Goal: Information Seeking & Learning: Learn about a topic

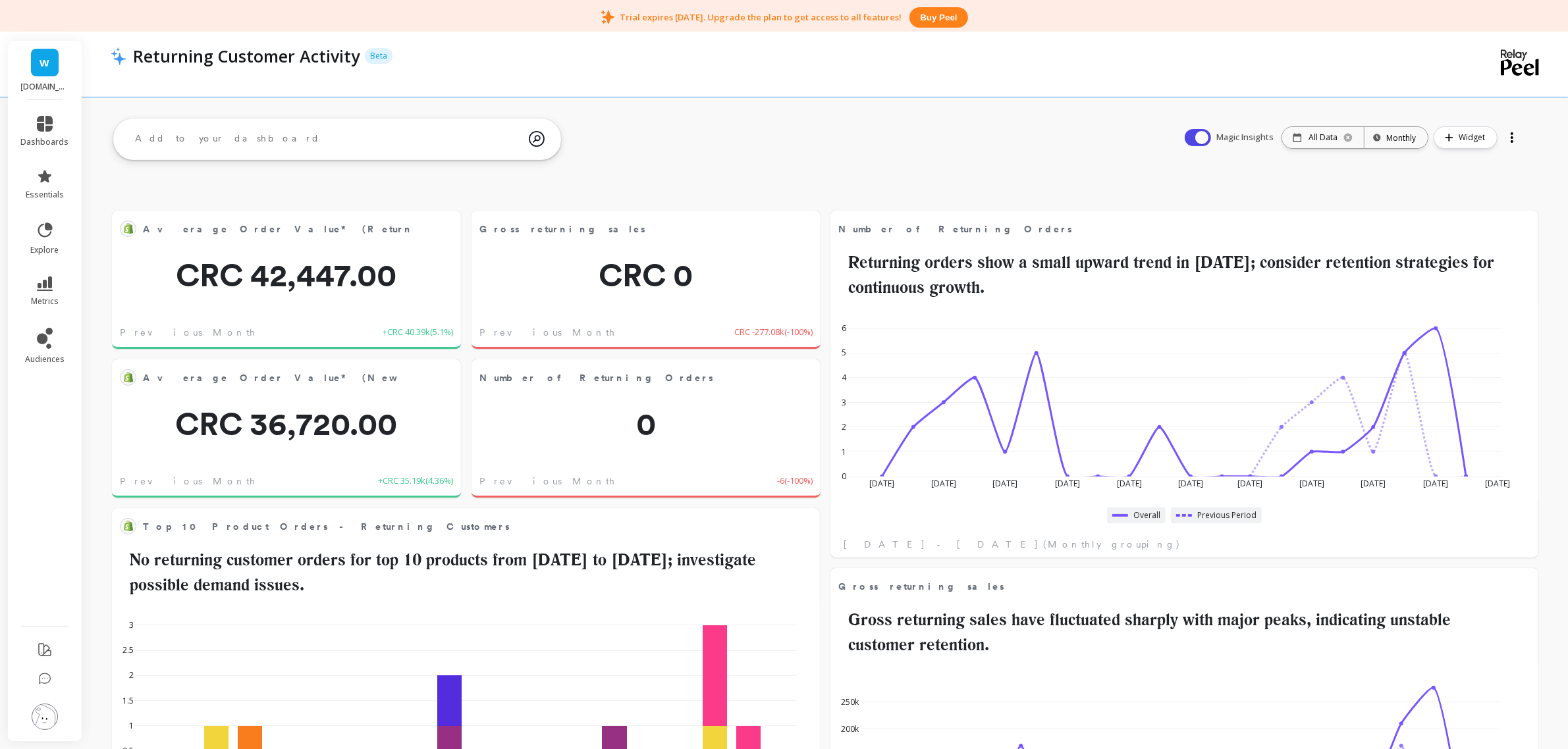
scroll to position [350, 655]
click at [448, 227] on button at bounding box center [445, 228] width 16 height 19
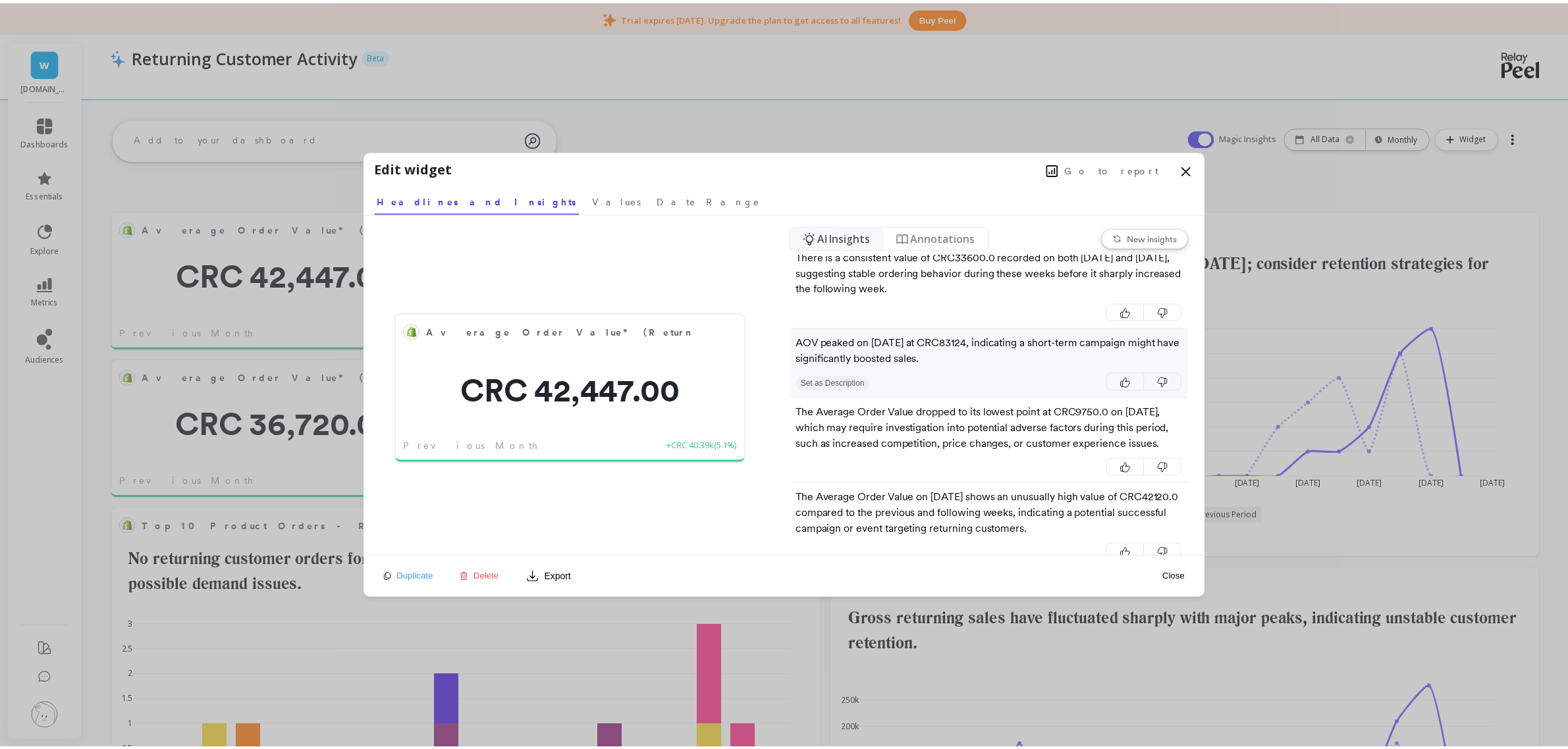
scroll to position [741, 0]
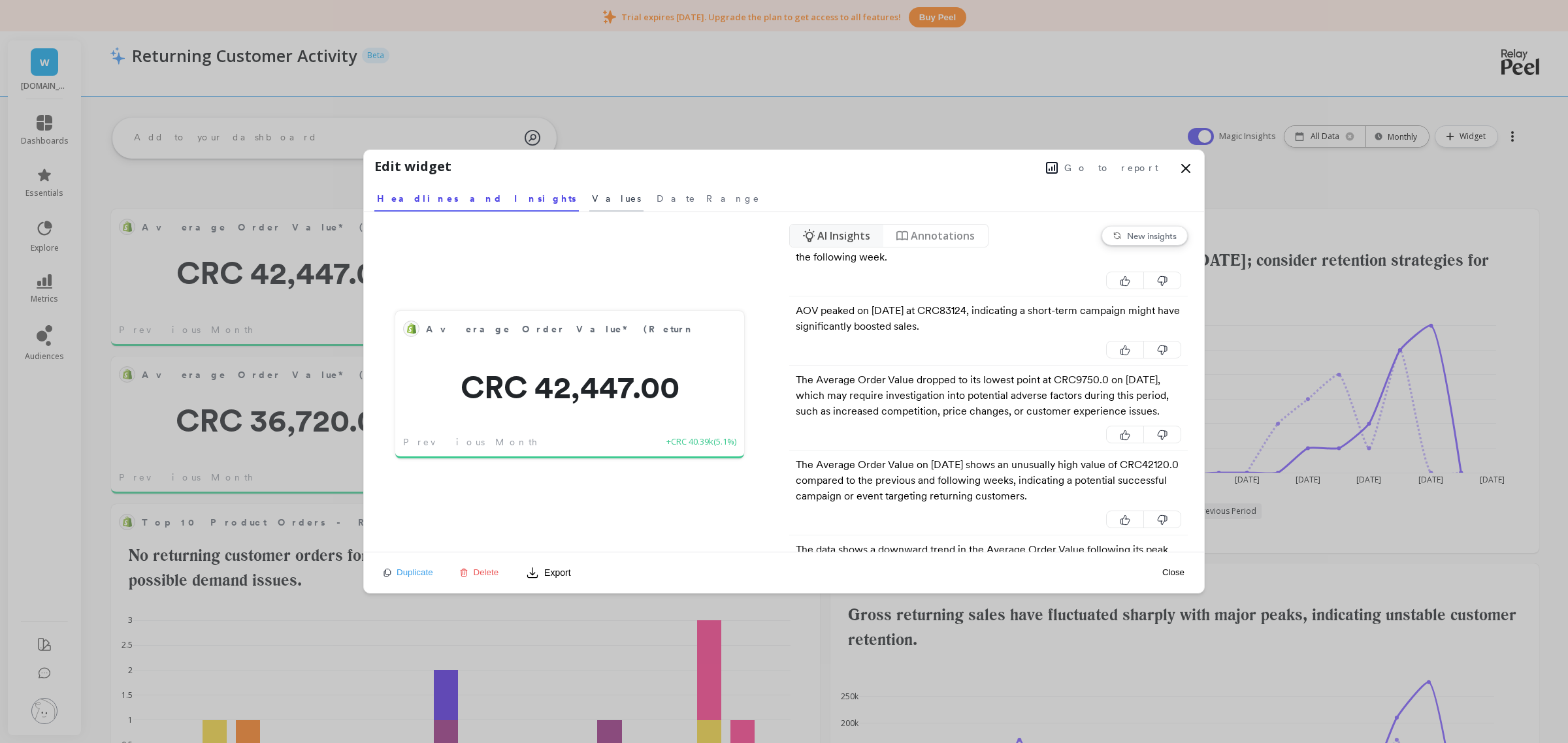
click at [592, 199] on span "Values" at bounding box center [616, 199] width 49 height 13
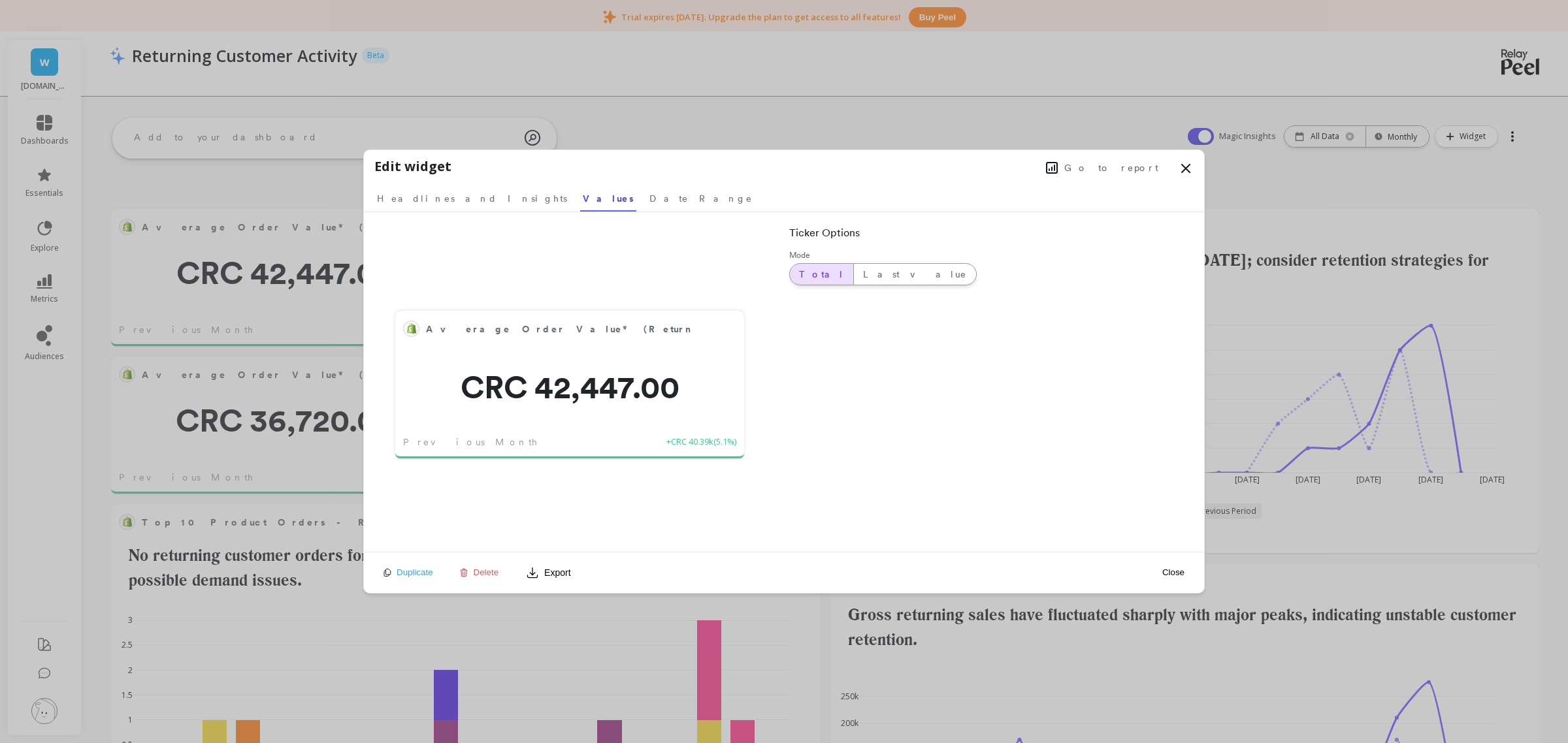
click at [807, 274] on span "Total" at bounding box center [821, 274] width 45 height 13
click at [863, 272] on span "Last value" at bounding box center [915, 274] width 104 height 13
click at [816, 272] on span "Total" at bounding box center [821, 274] width 45 height 13
click at [650, 200] on span "Date Range" at bounding box center [701, 199] width 103 height 13
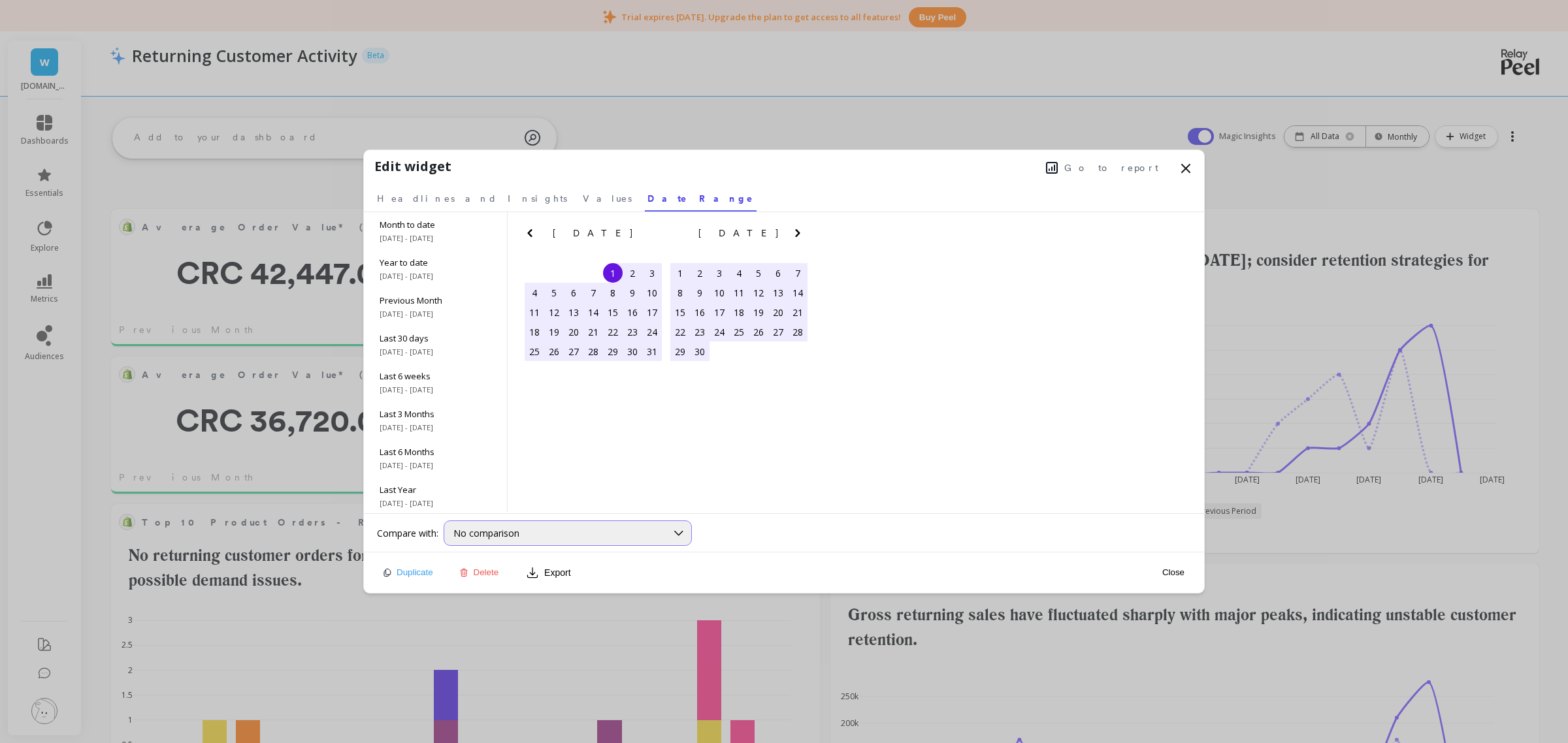
click at [485, 533] on span "No comparison" at bounding box center [486, 532] width 66 height 12
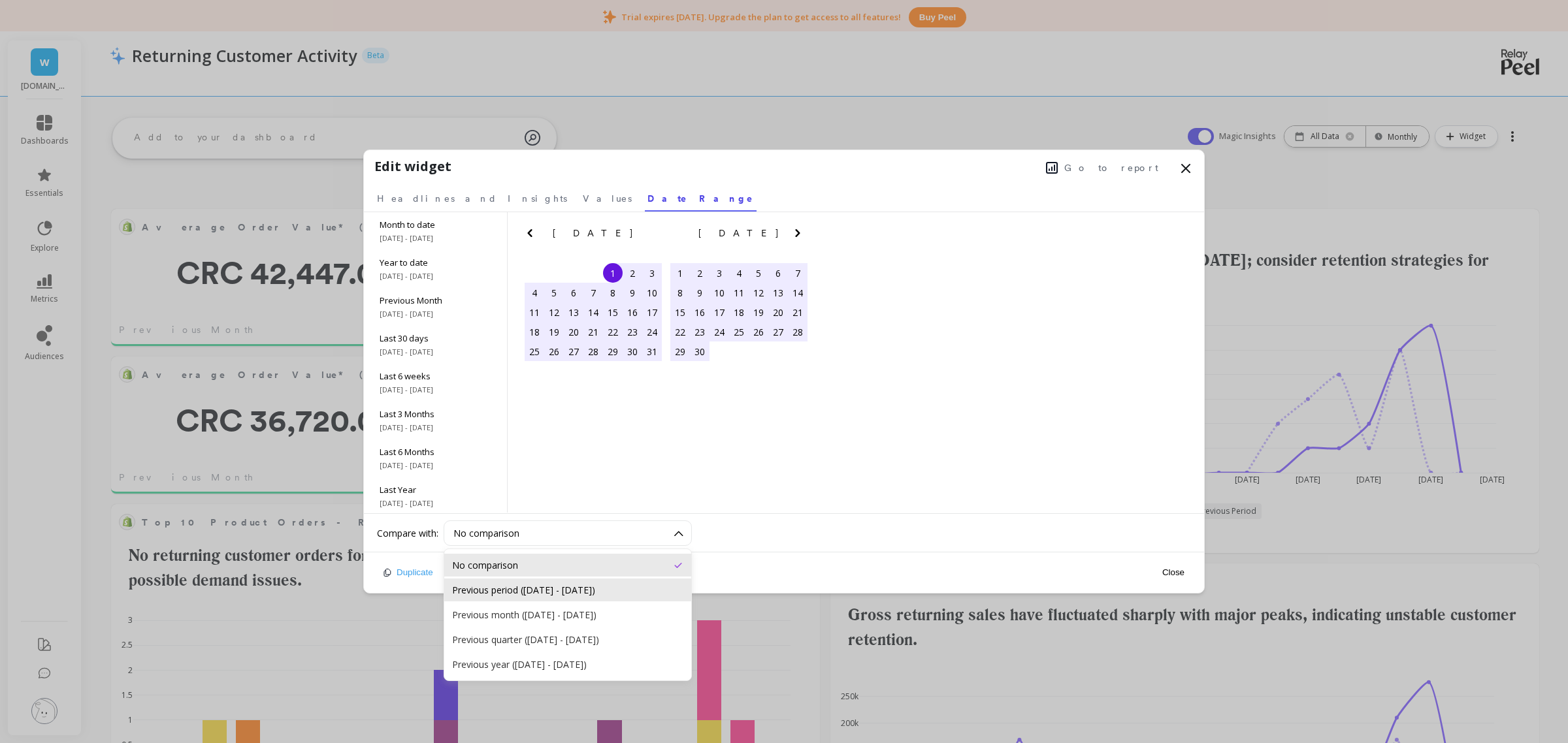
click at [527, 583] on div "Previous period ([DATE] - [DATE])" at bounding box center [568, 590] width 247 height 23
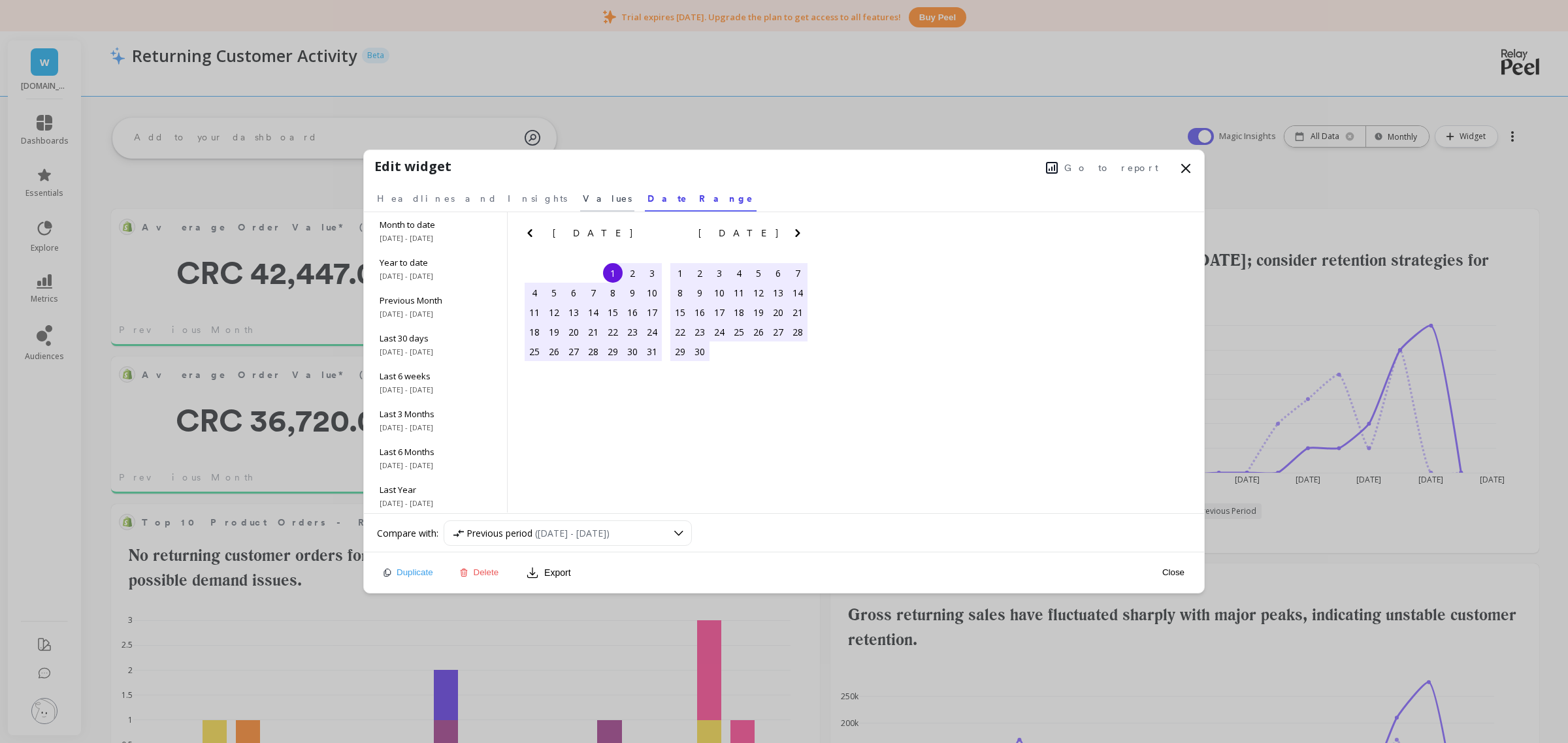
click at [583, 199] on span "Values" at bounding box center [607, 199] width 49 height 13
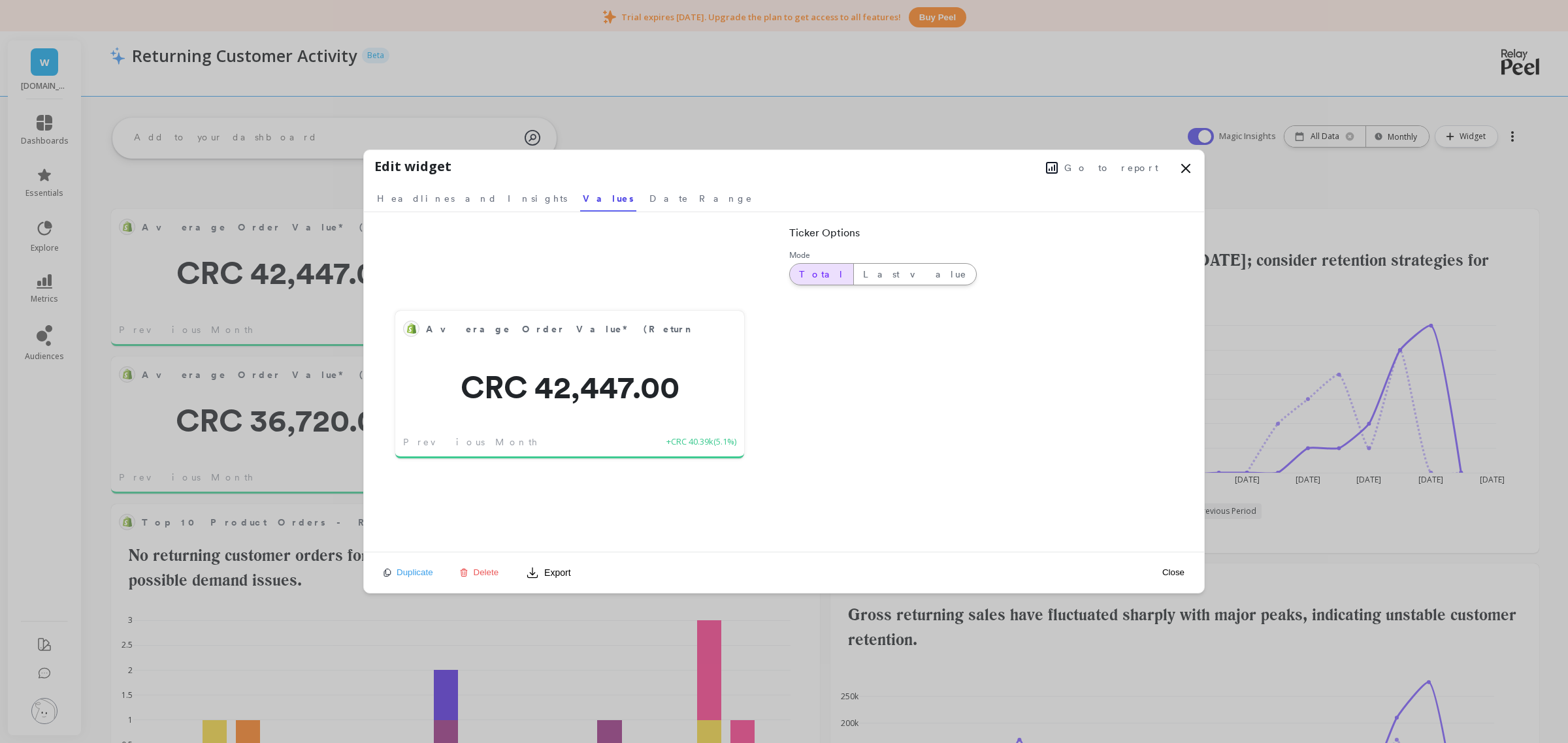
click at [812, 264] on div "Total" at bounding box center [821, 274] width 63 height 21
click at [441, 198] on span "Headlines and Insights" at bounding box center [472, 199] width 190 height 13
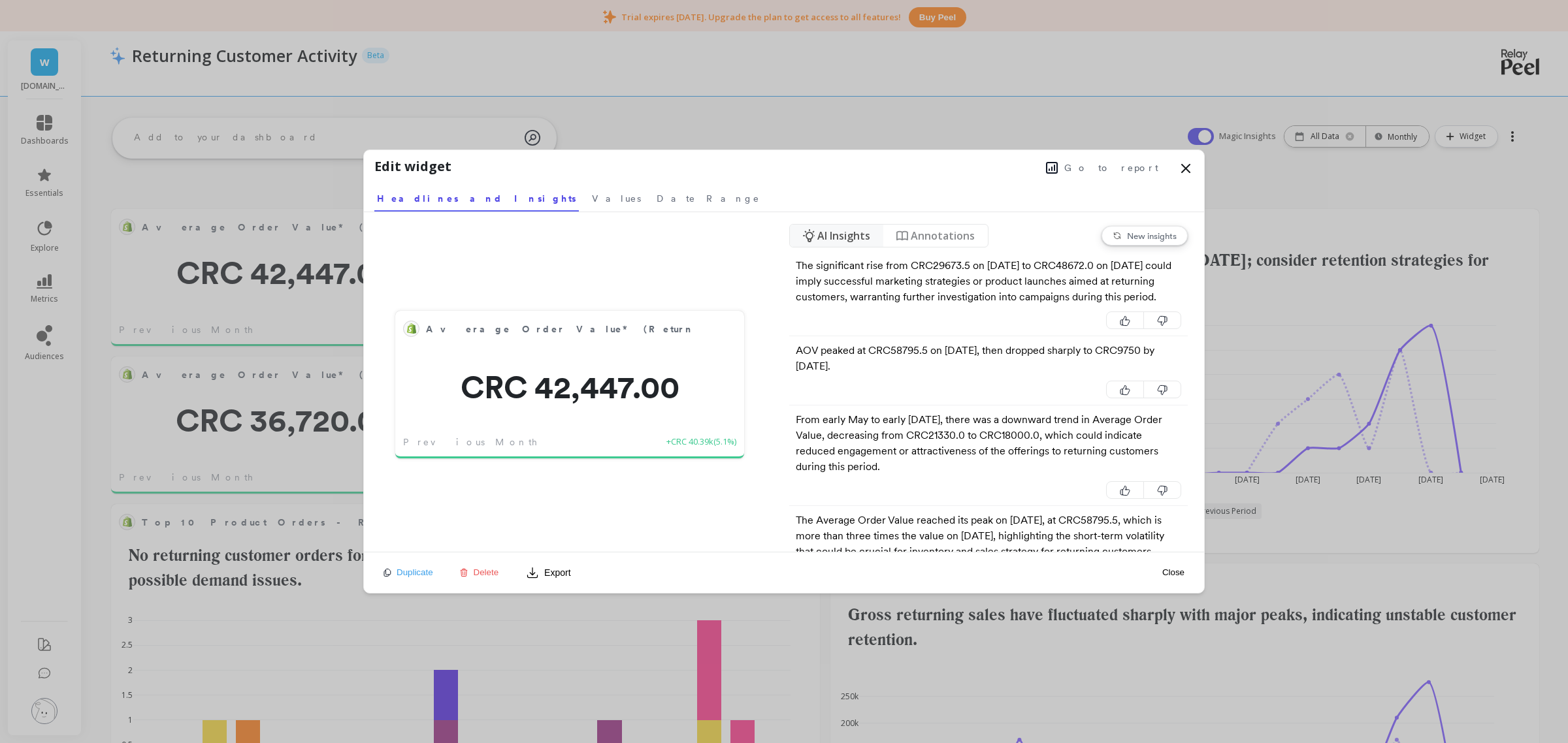
click at [1138, 236] on span "New insights" at bounding box center [1152, 236] width 50 height 10
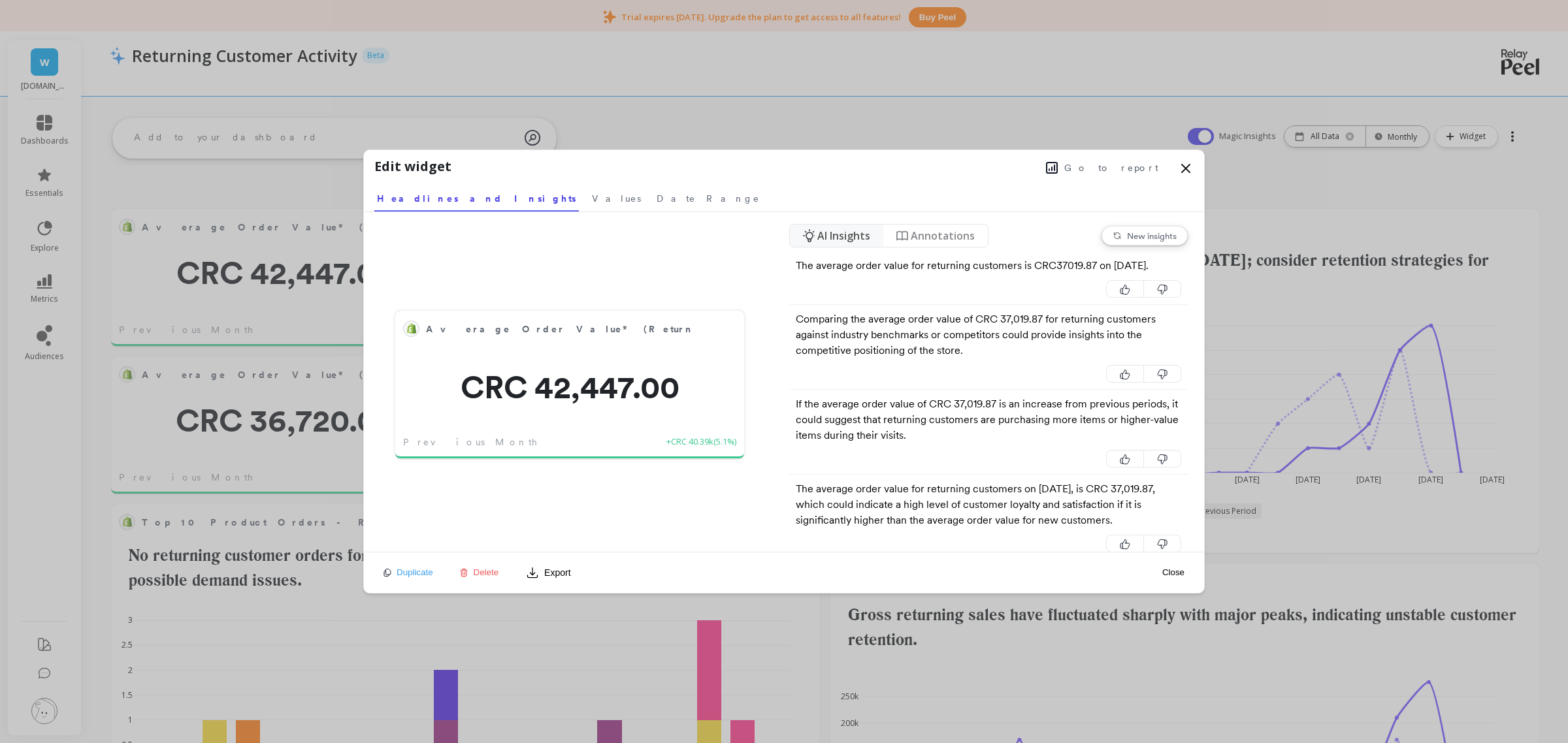
click at [933, 238] on span "Annotations" at bounding box center [943, 236] width 64 height 16
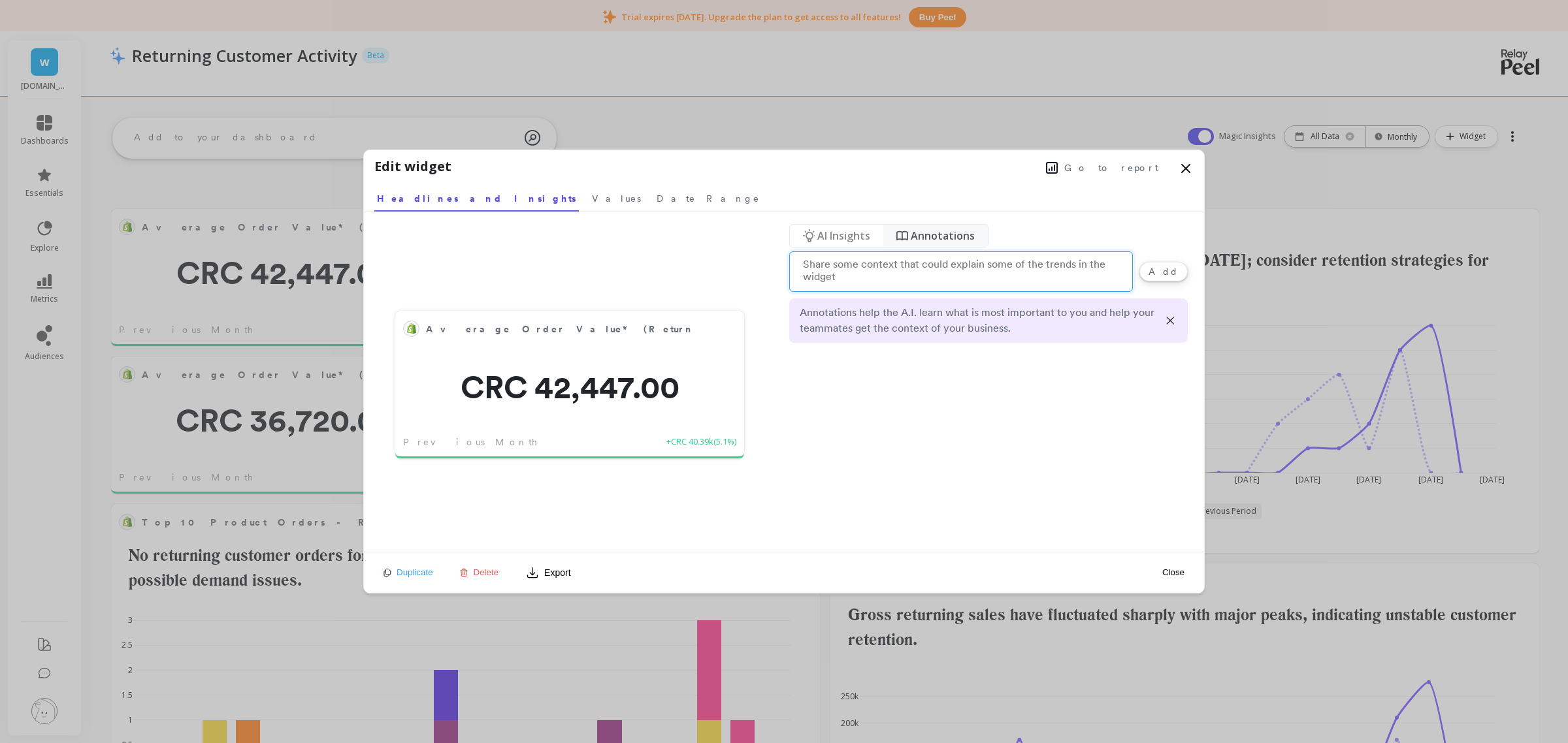
click at [958, 271] on textarea at bounding box center [961, 272] width 344 height 41
click at [1177, 579] on div "Close" at bounding box center [1173, 572] width 30 height 30
click at [1177, 575] on button "Close" at bounding box center [1173, 572] width 30 height 11
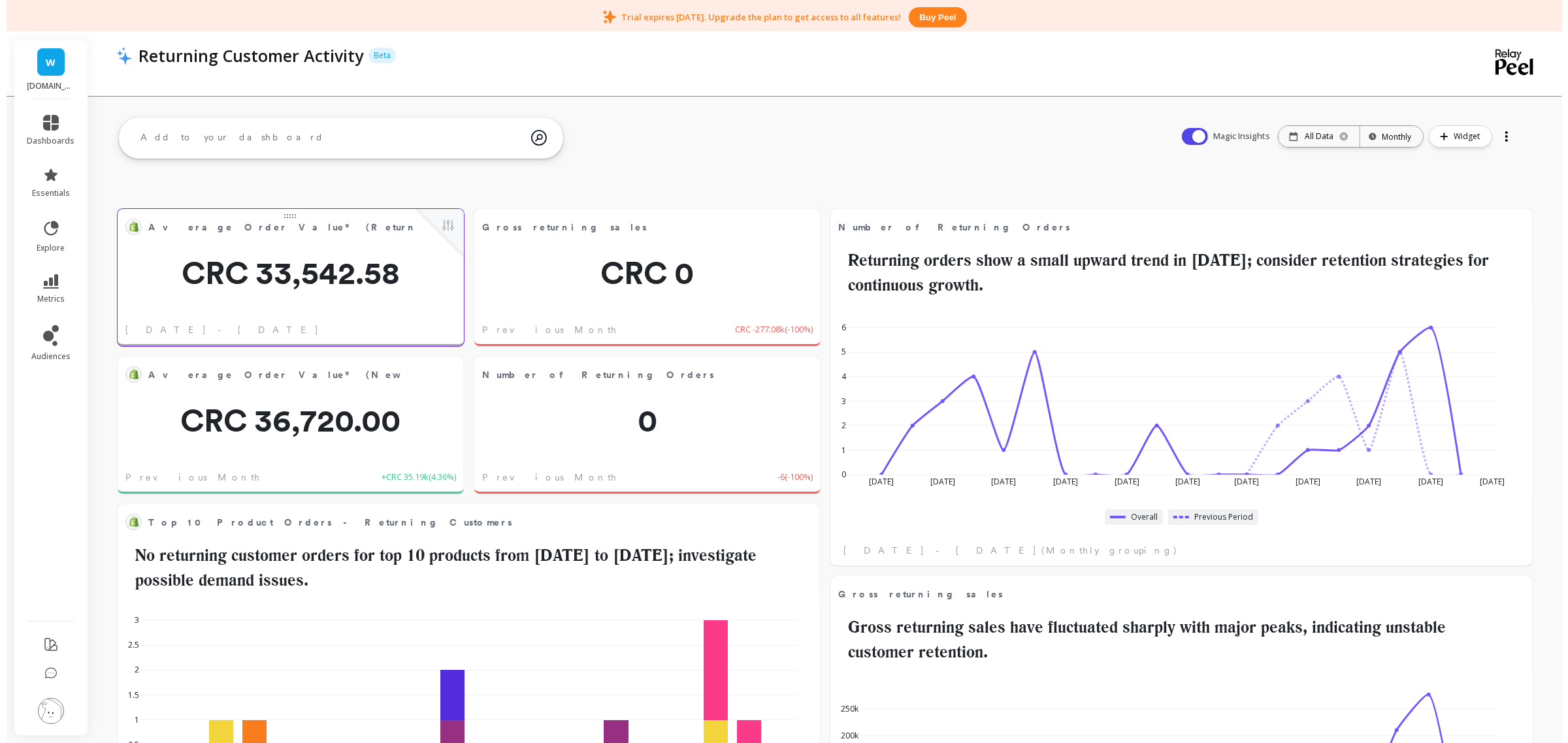
scroll to position [347, 650]
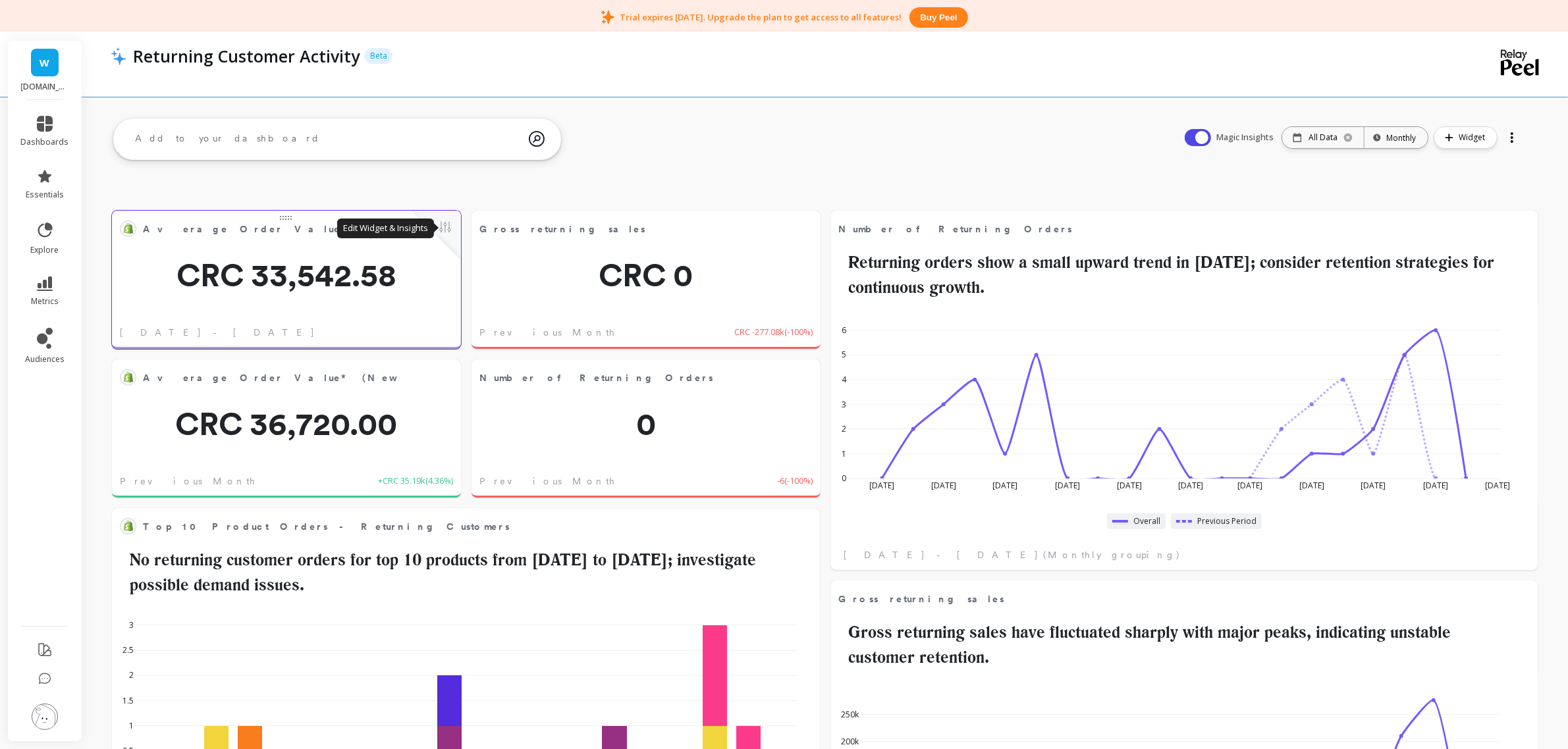
click at [445, 229] on button at bounding box center [445, 228] width 16 height 19
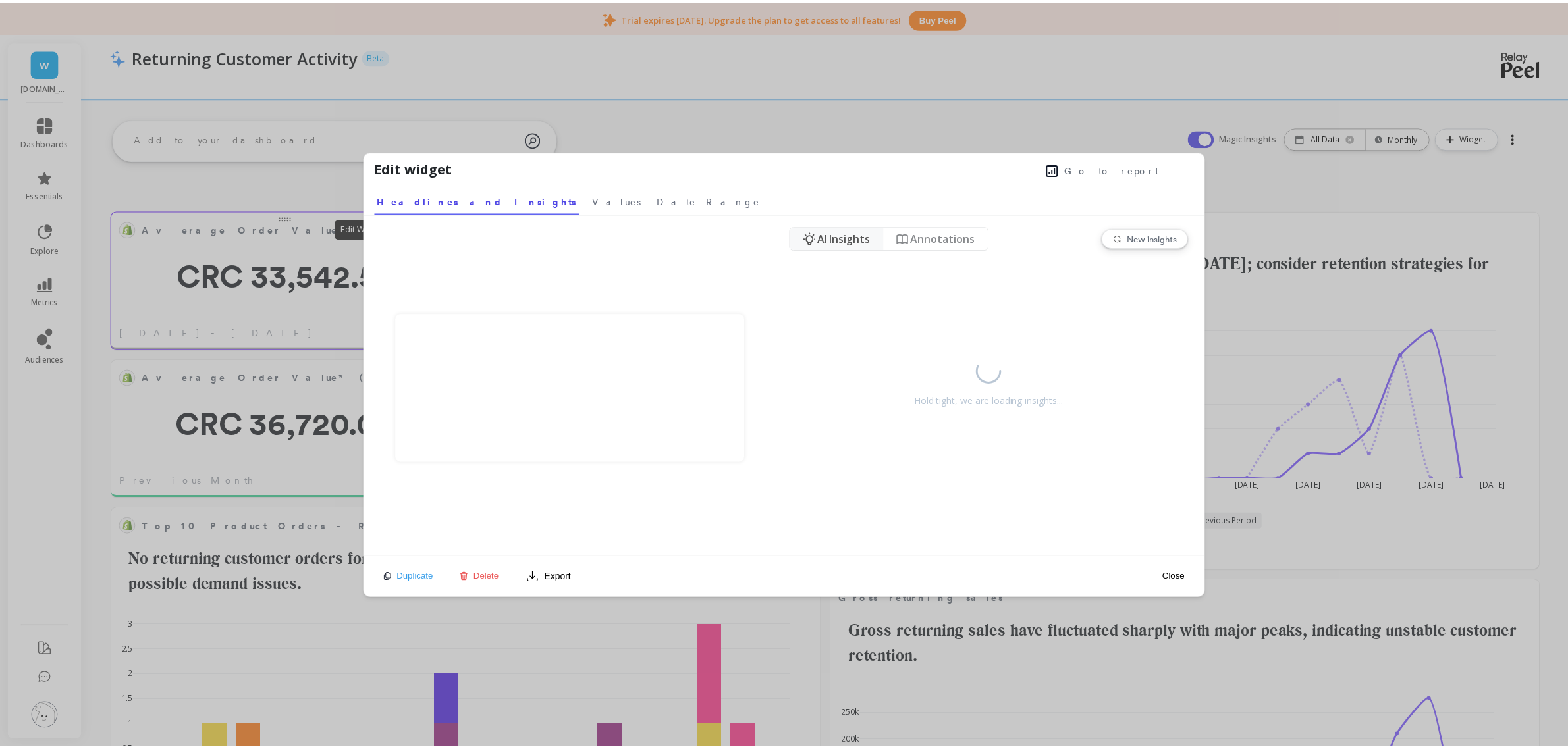
scroll to position [350, 662]
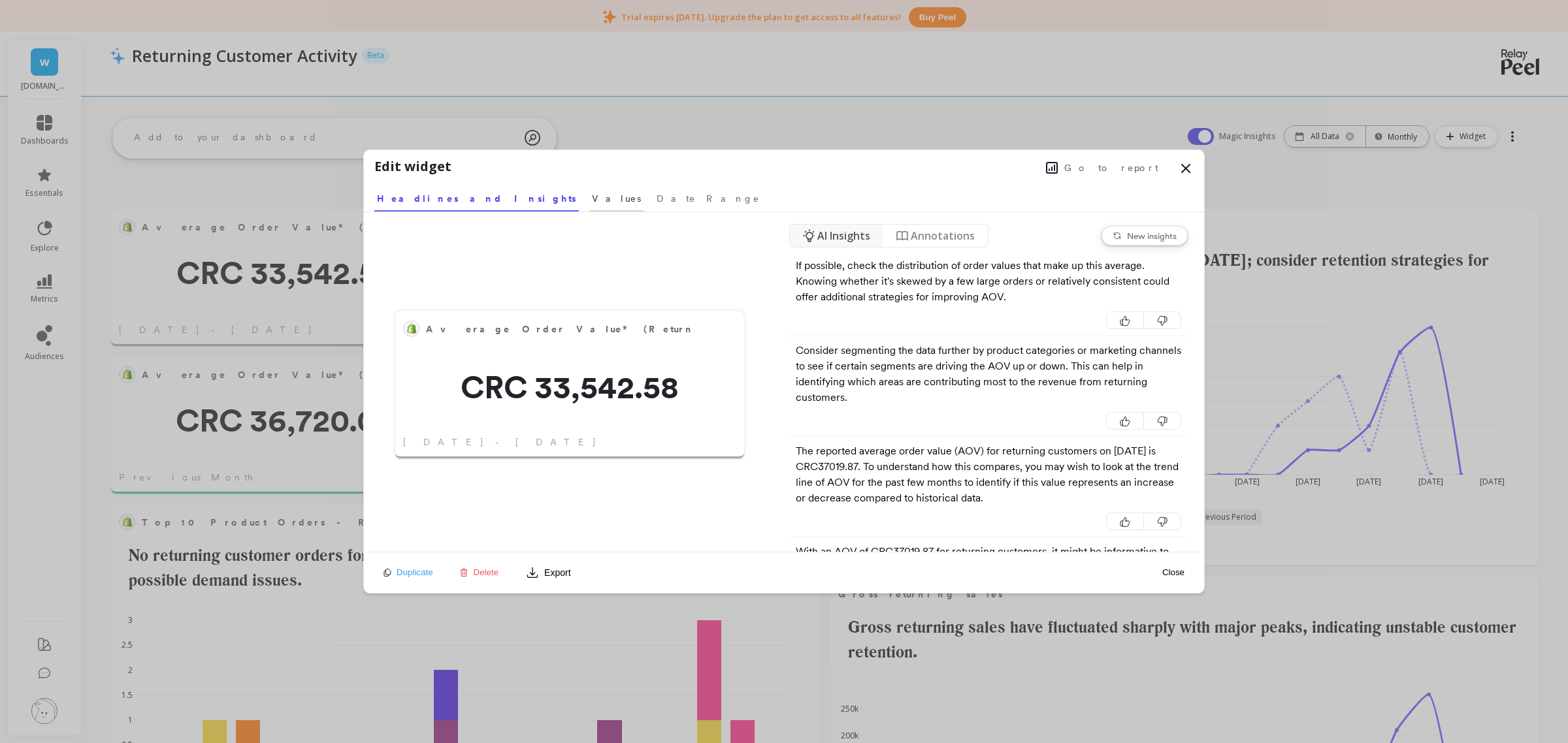
click at [592, 196] on span "Values" at bounding box center [616, 199] width 49 height 13
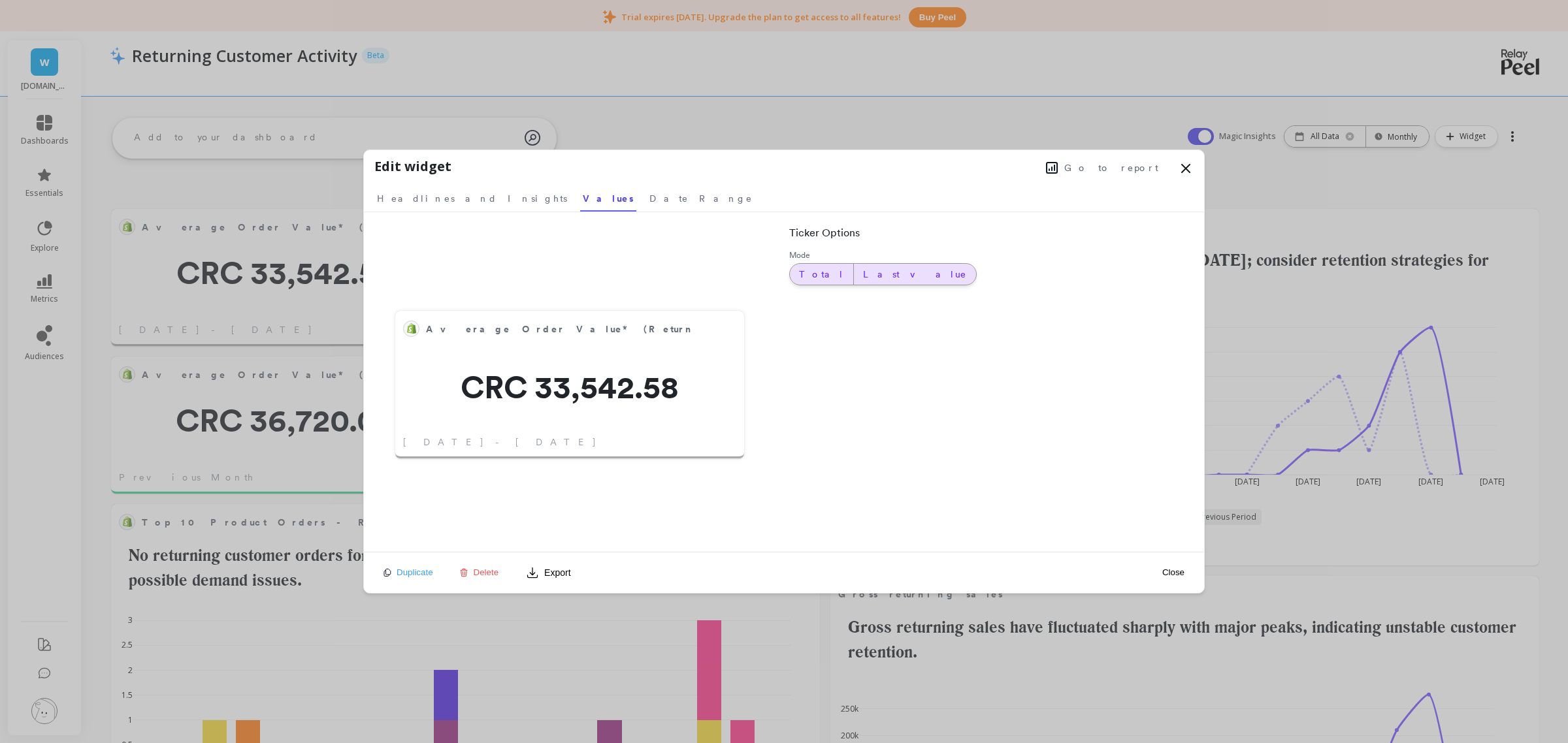
click at [863, 273] on span "Last value" at bounding box center [915, 274] width 104 height 13
click at [804, 277] on span "Total" at bounding box center [821, 274] width 45 height 13
click at [647, 184] on link "Date Range" at bounding box center [701, 196] width 108 height 30
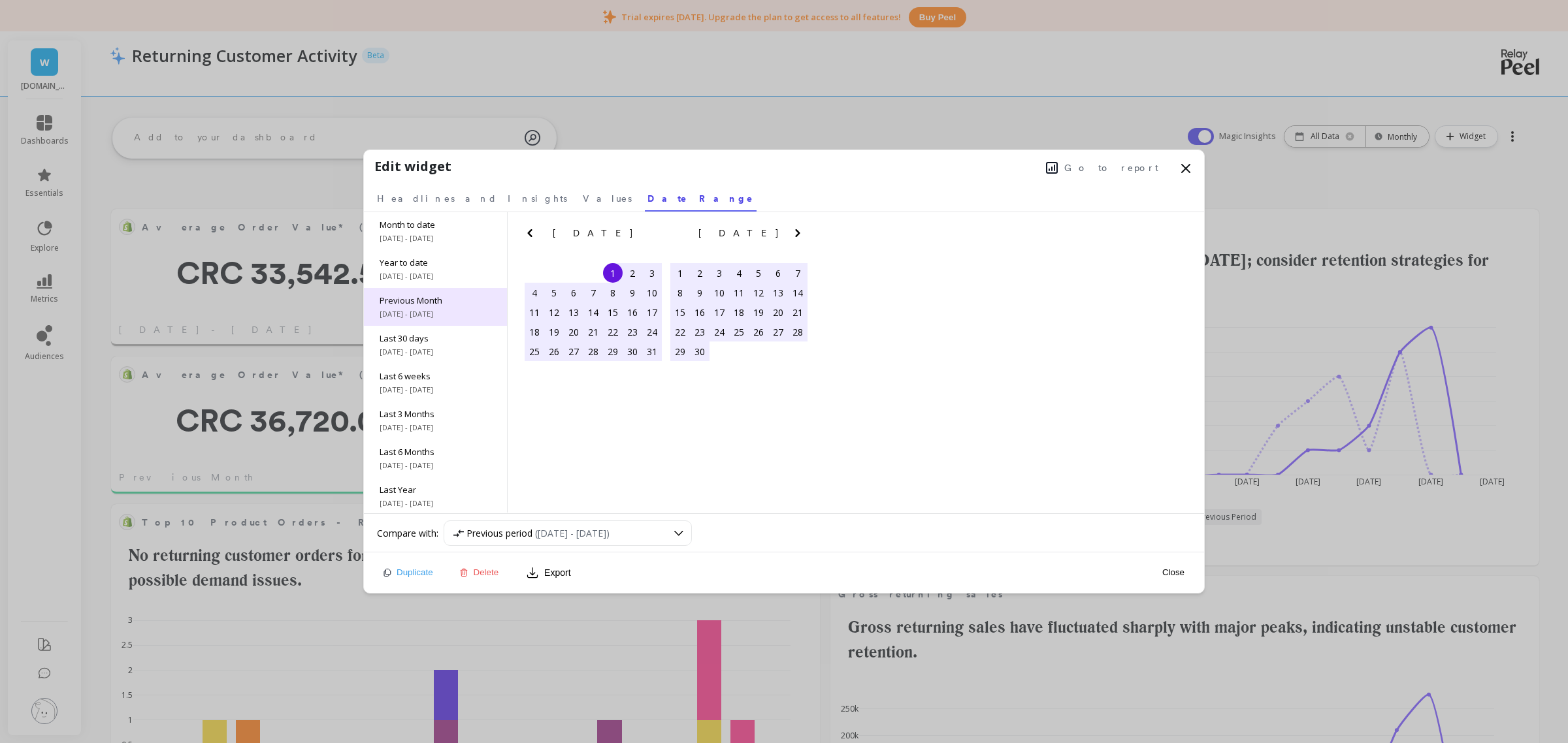
click at [430, 298] on span "Previous Month" at bounding box center [435, 300] width 111 height 12
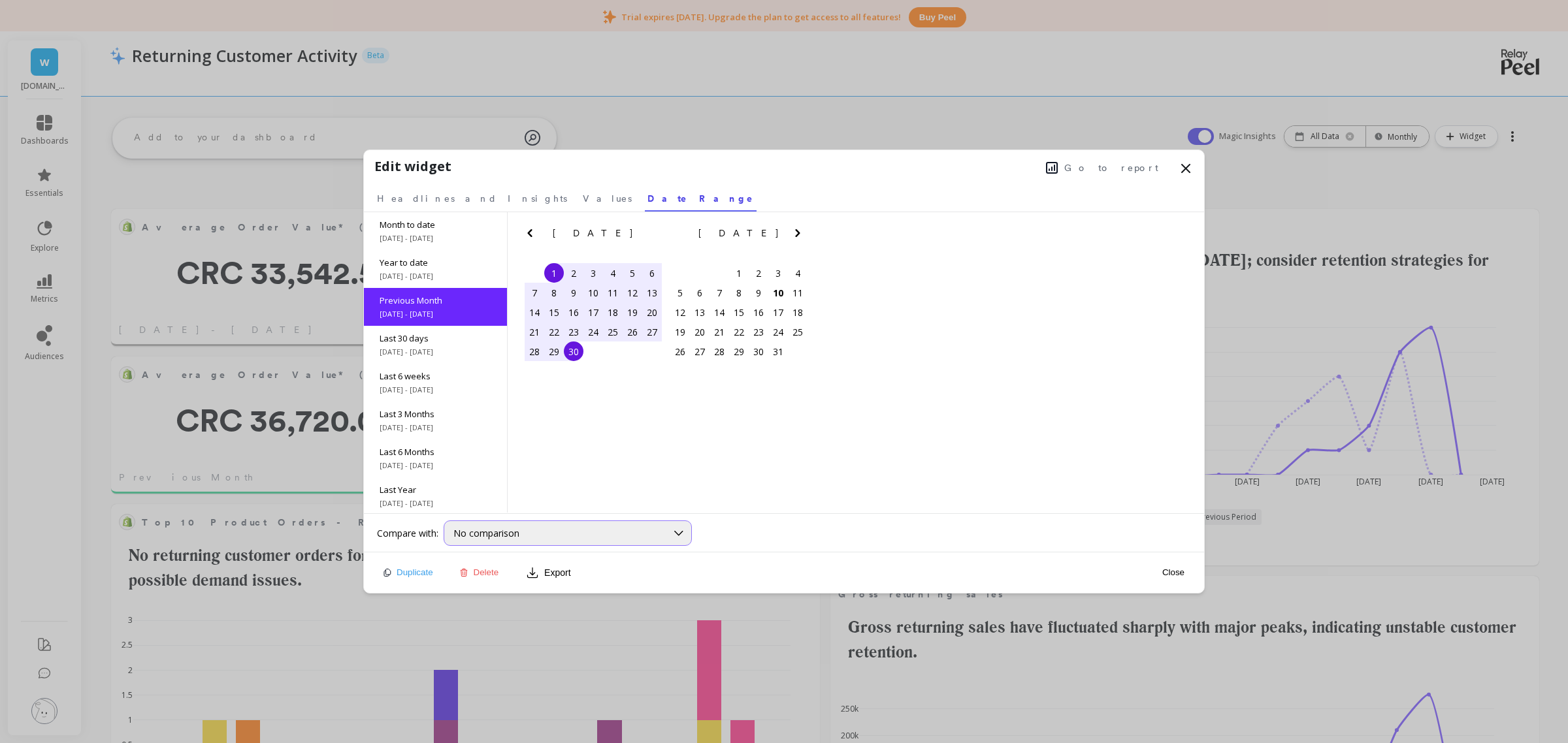
click at [573, 533] on div "No comparison" at bounding box center [560, 532] width 213 height 12
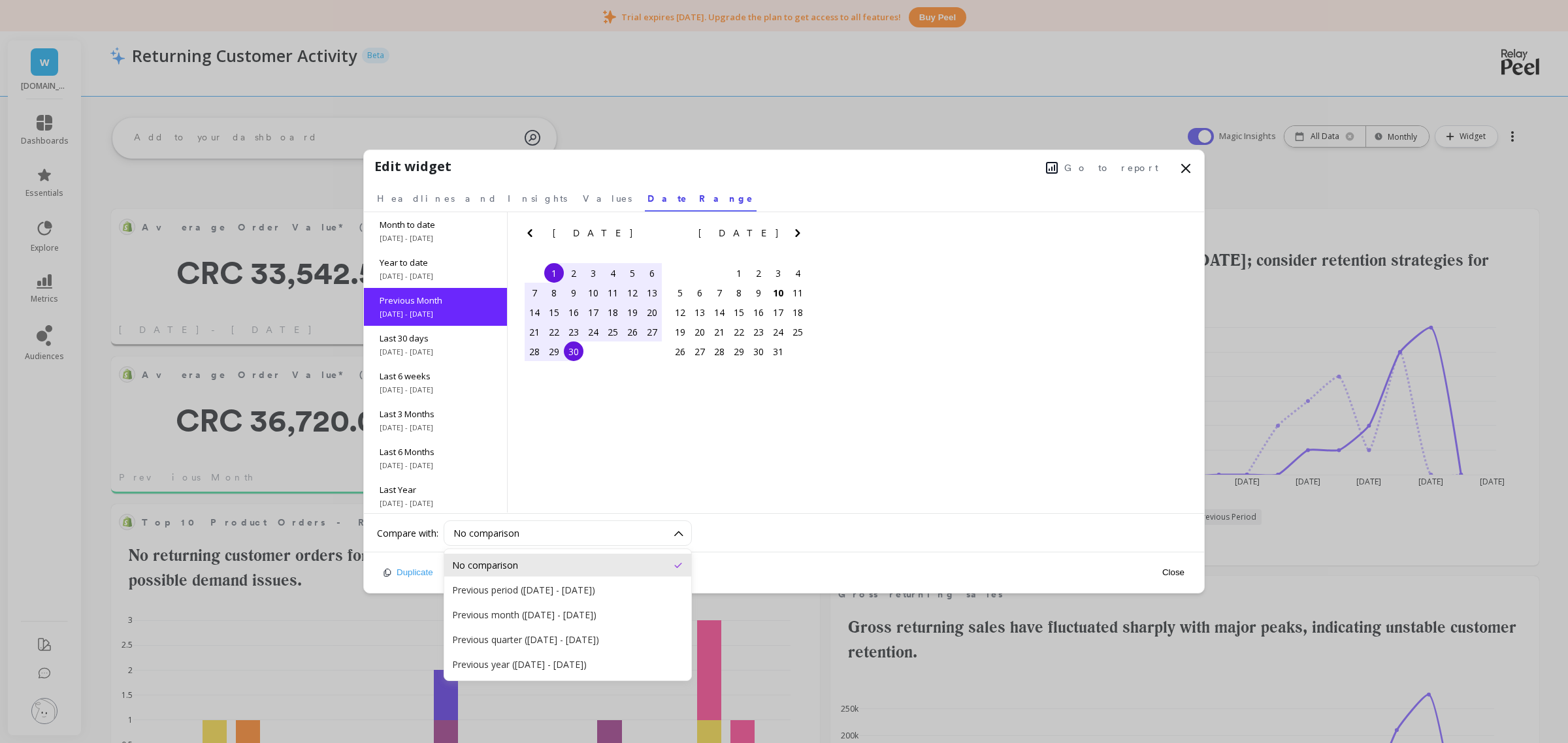
click at [629, 566] on div "No comparison" at bounding box center [568, 564] width 231 height 12
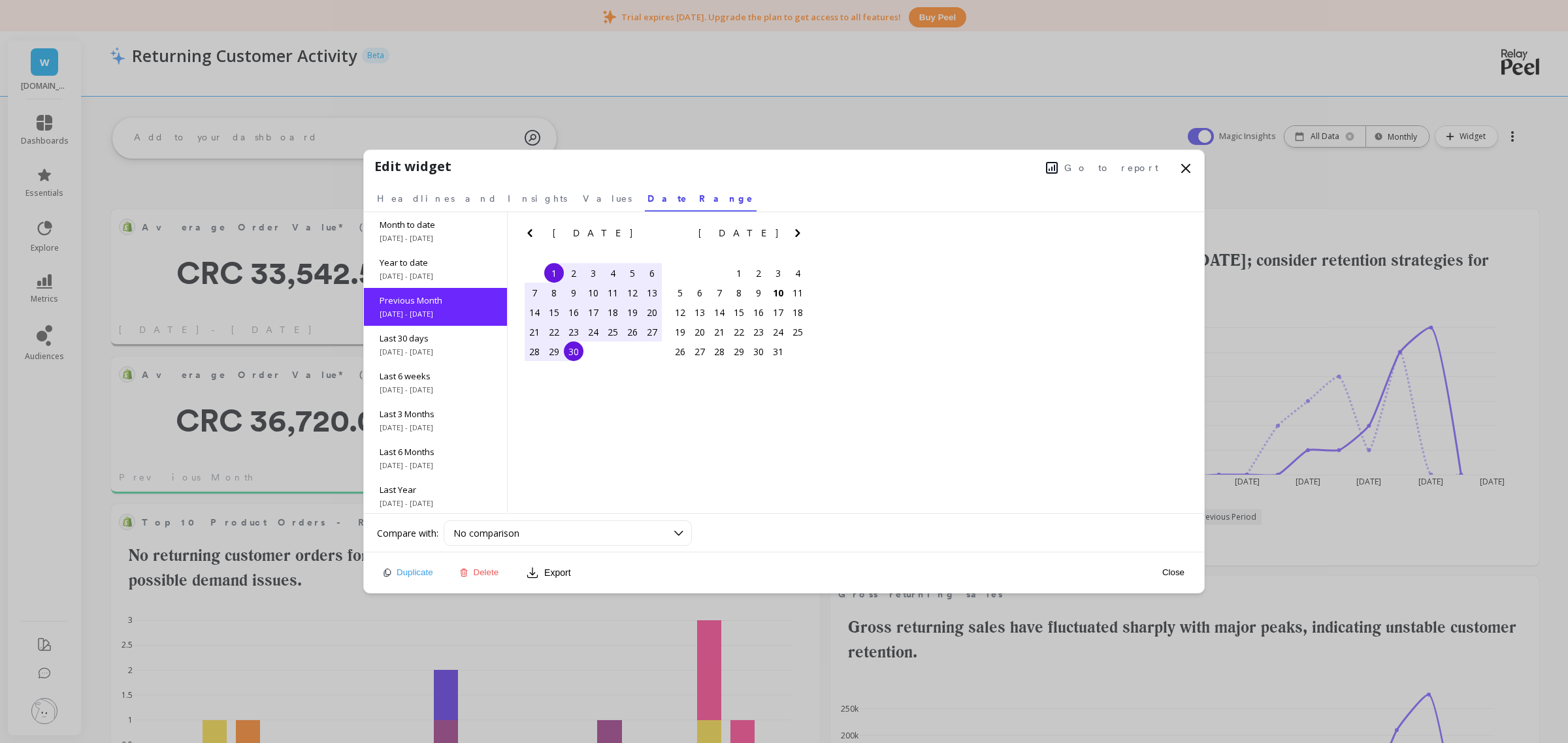
click at [1181, 575] on button "Close" at bounding box center [1173, 572] width 30 height 11
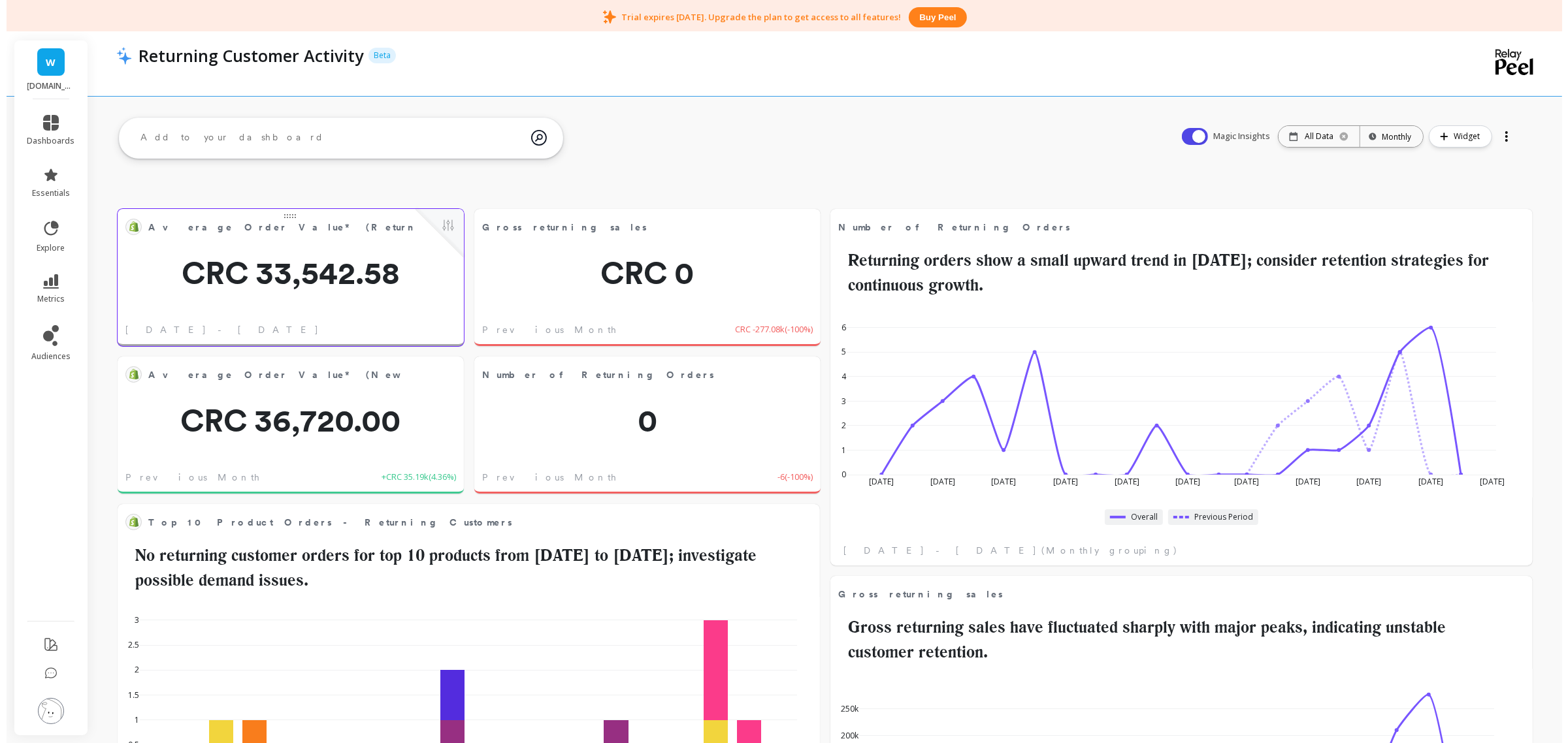
scroll to position [347, 650]
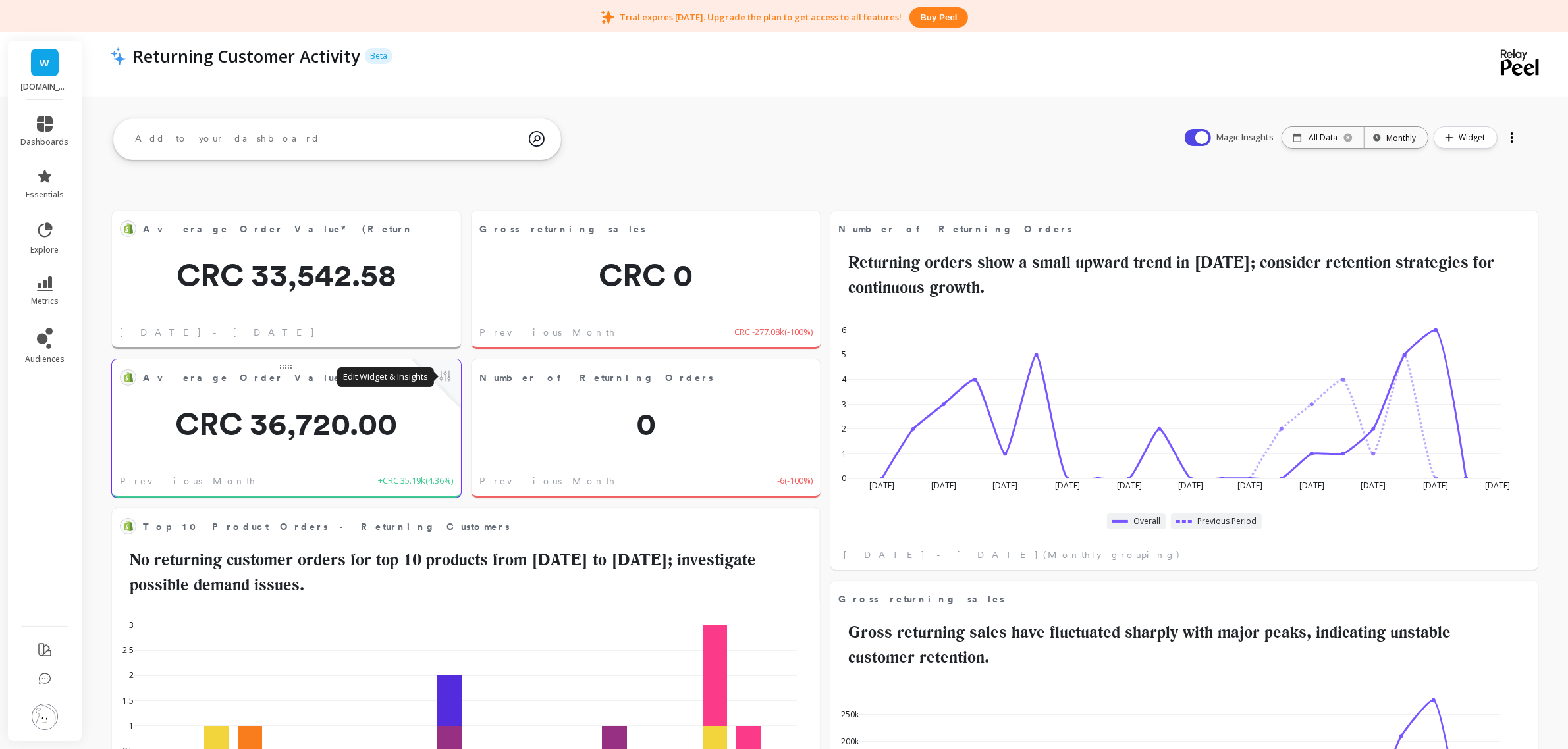
click at [446, 371] on button at bounding box center [445, 377] width 16 height 19
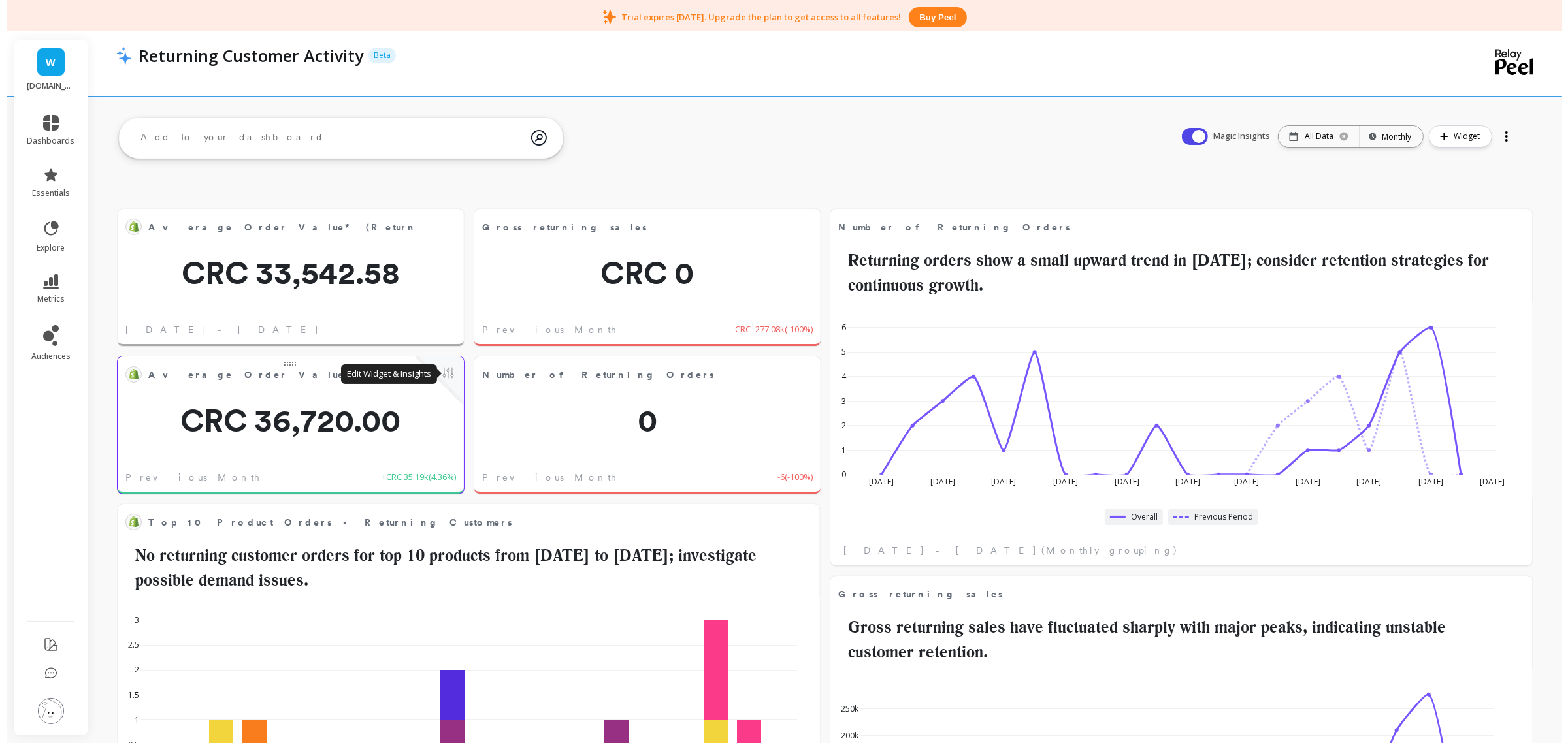
scroll to position [347, 657]
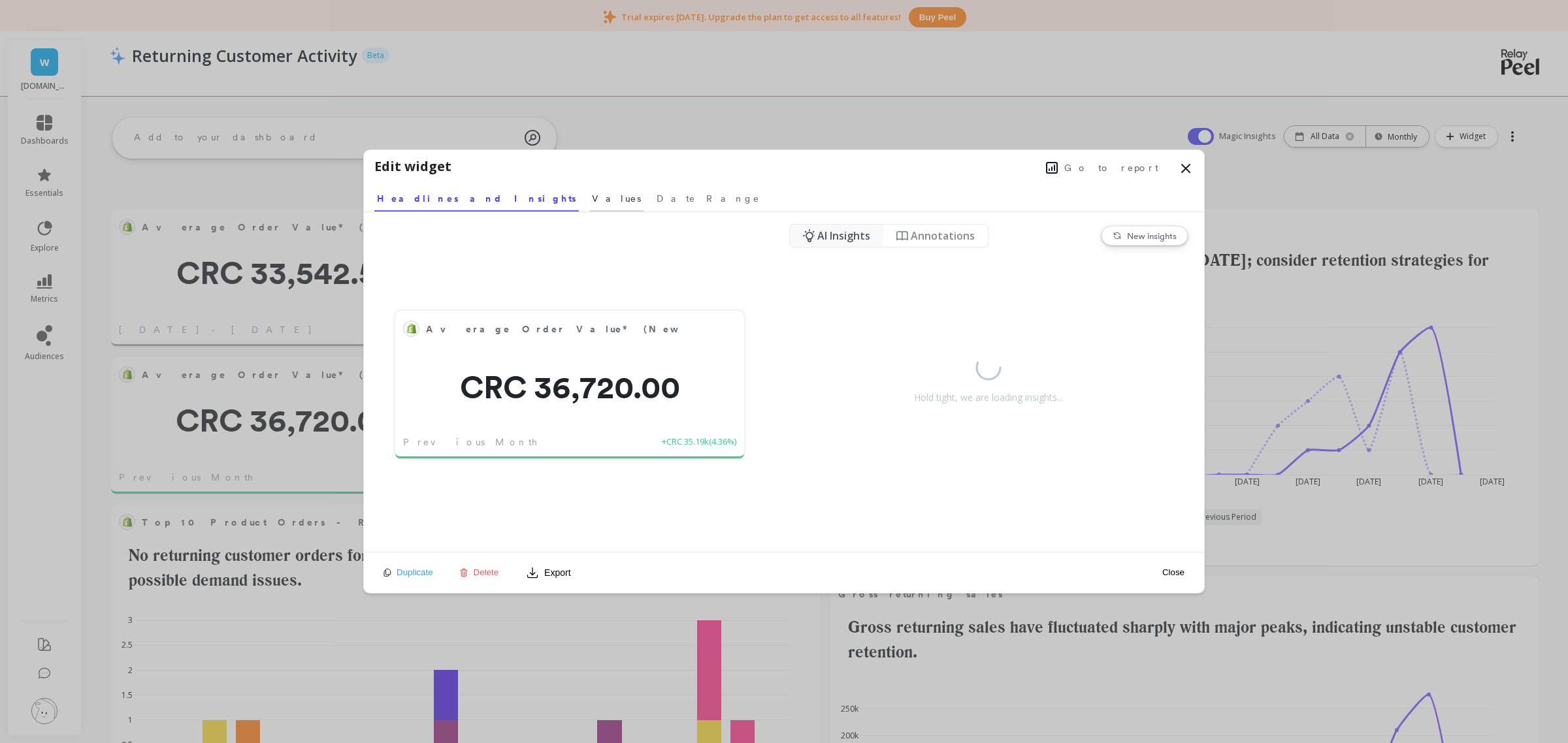
click at [592, 204] on span "Values" at bounding box center [616, 199] width 49 height 13
click at [650, 198] on span "Date Range" at bounding box center [701, 199] width 103 height 13
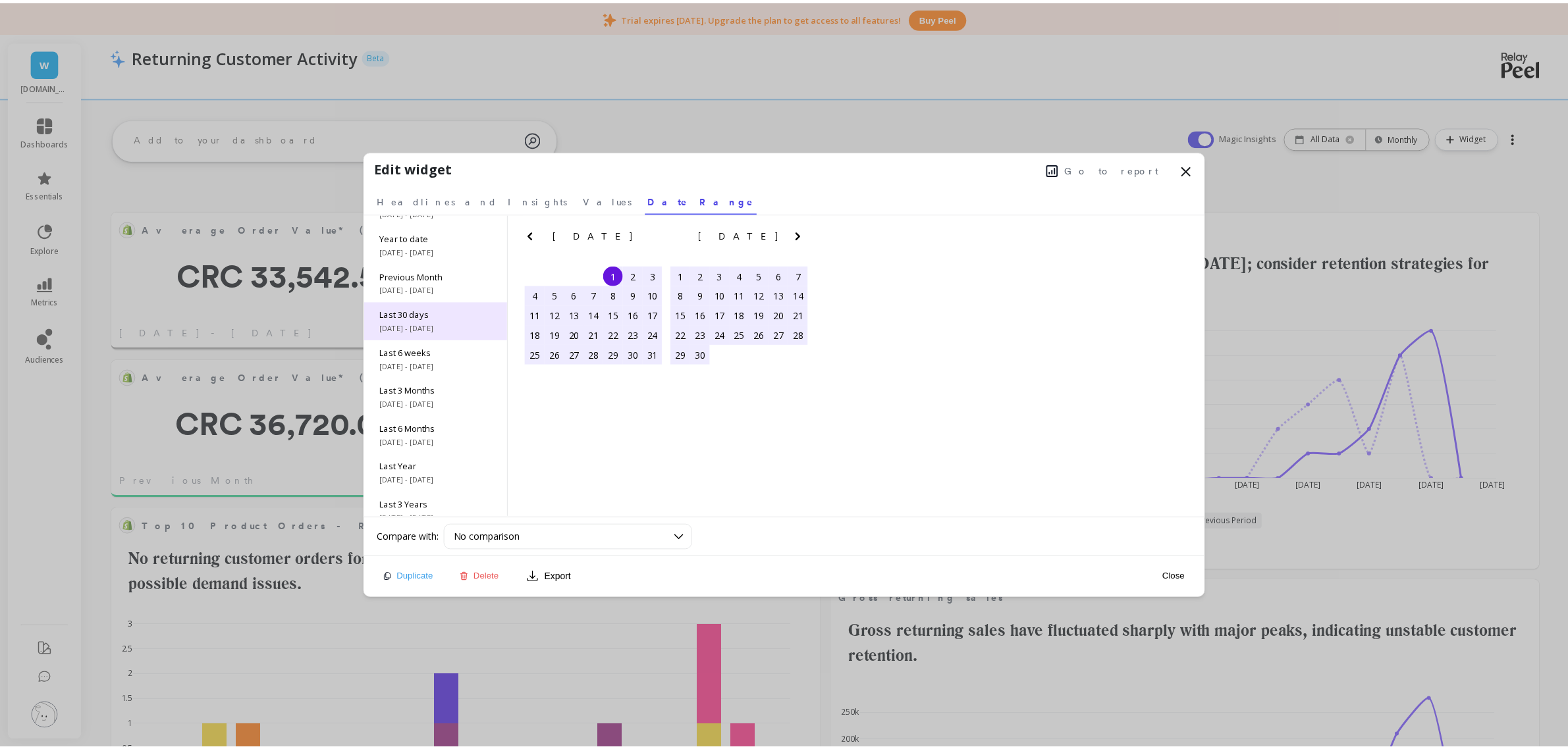
scroll to position [0, 0]
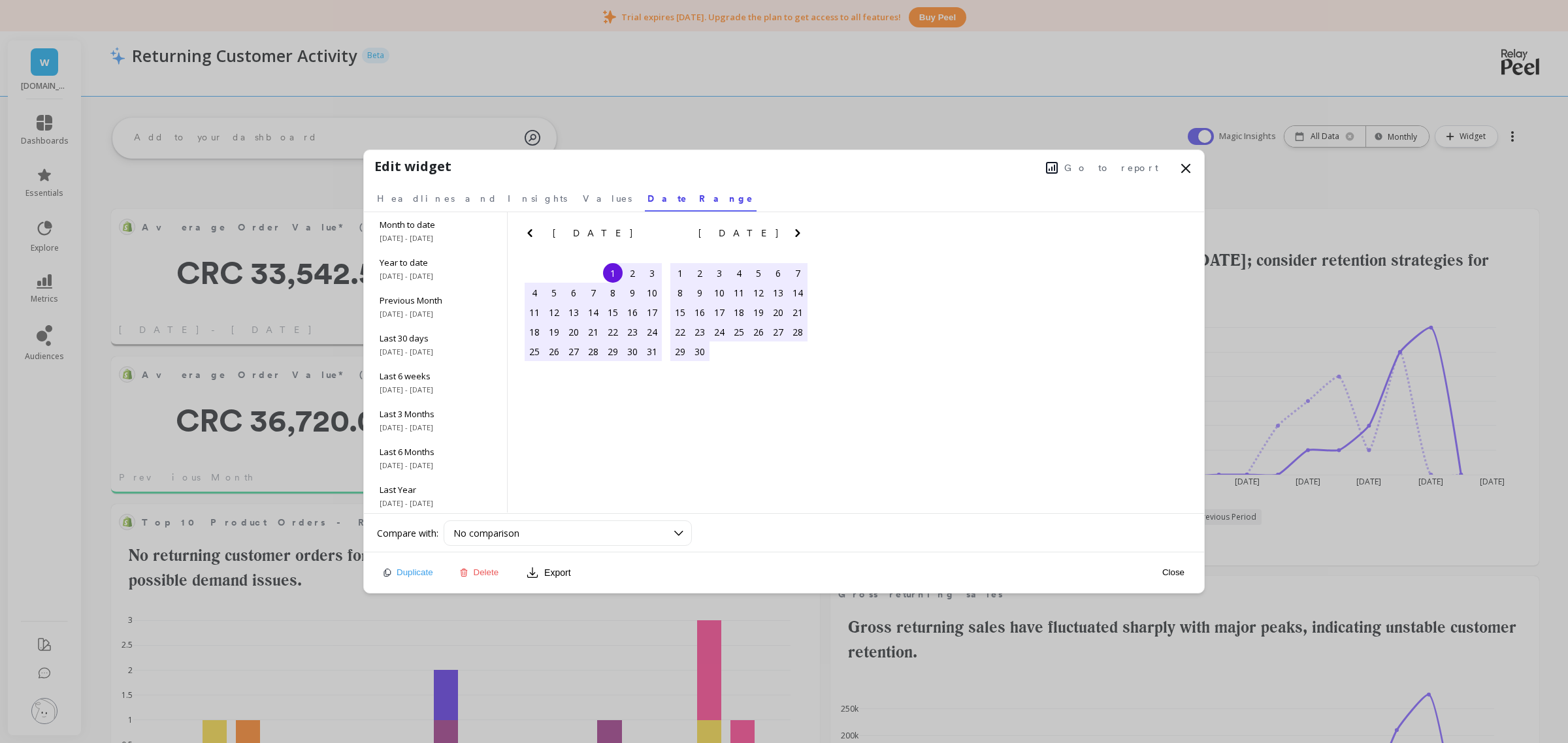
click at [1180, 566] on div "Close" at bounding box center [1173, 572] width 30 height 30
click at [1162, 575] on button "Close" at bounding box center [1173, 572] width 30 height 11
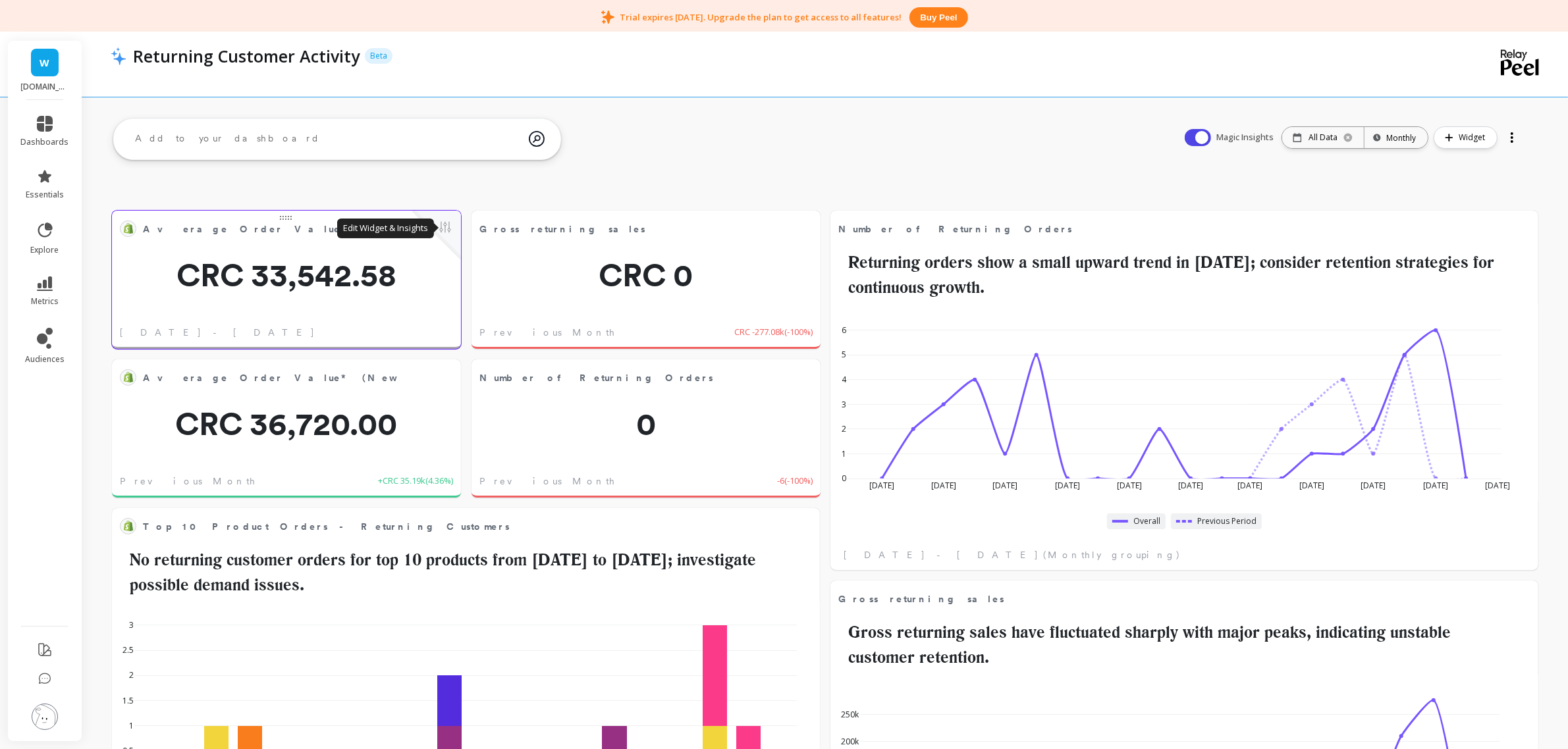
click at [446, 228] on button at bounding box center [445, 228] width 16 height 19
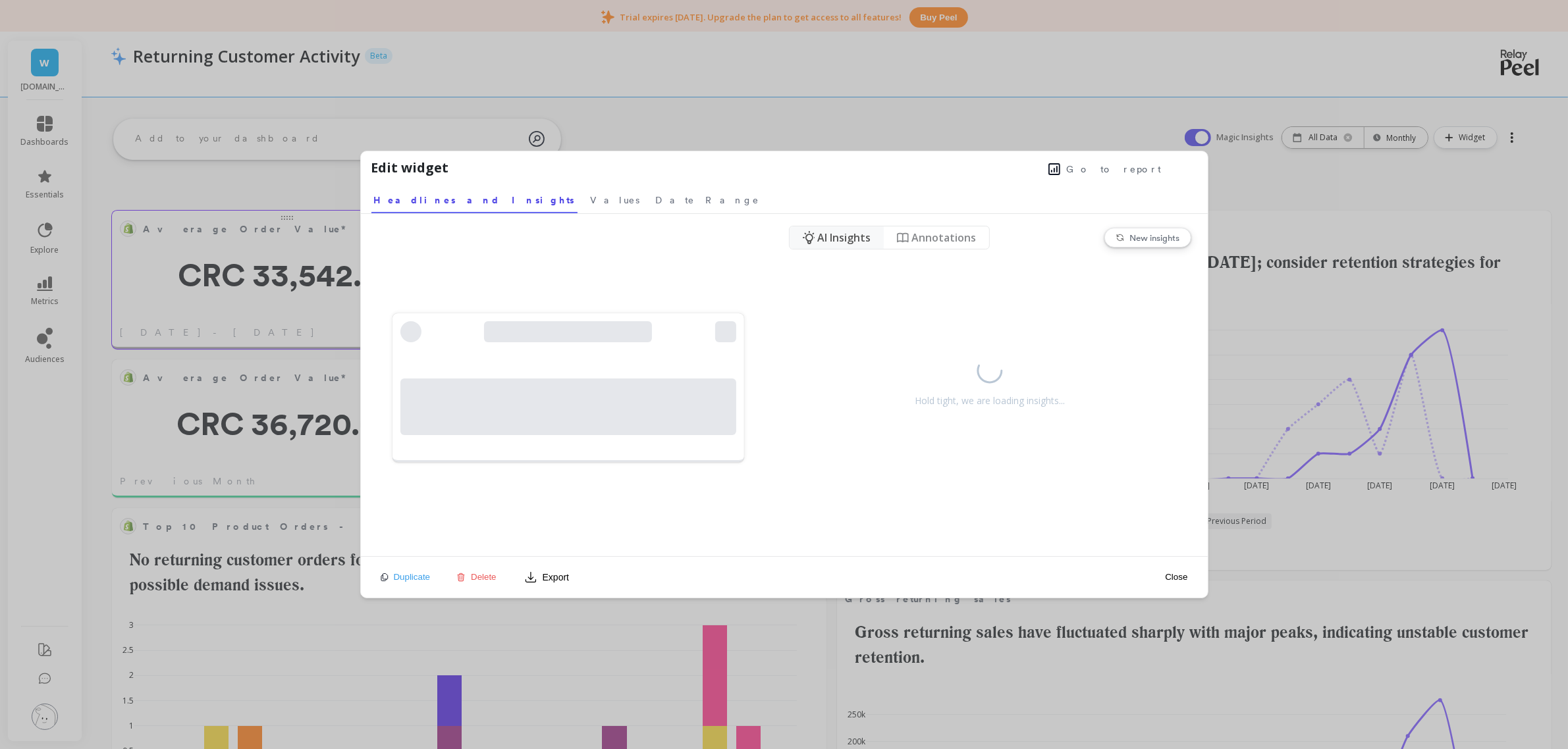
scroll to position [350, 662]
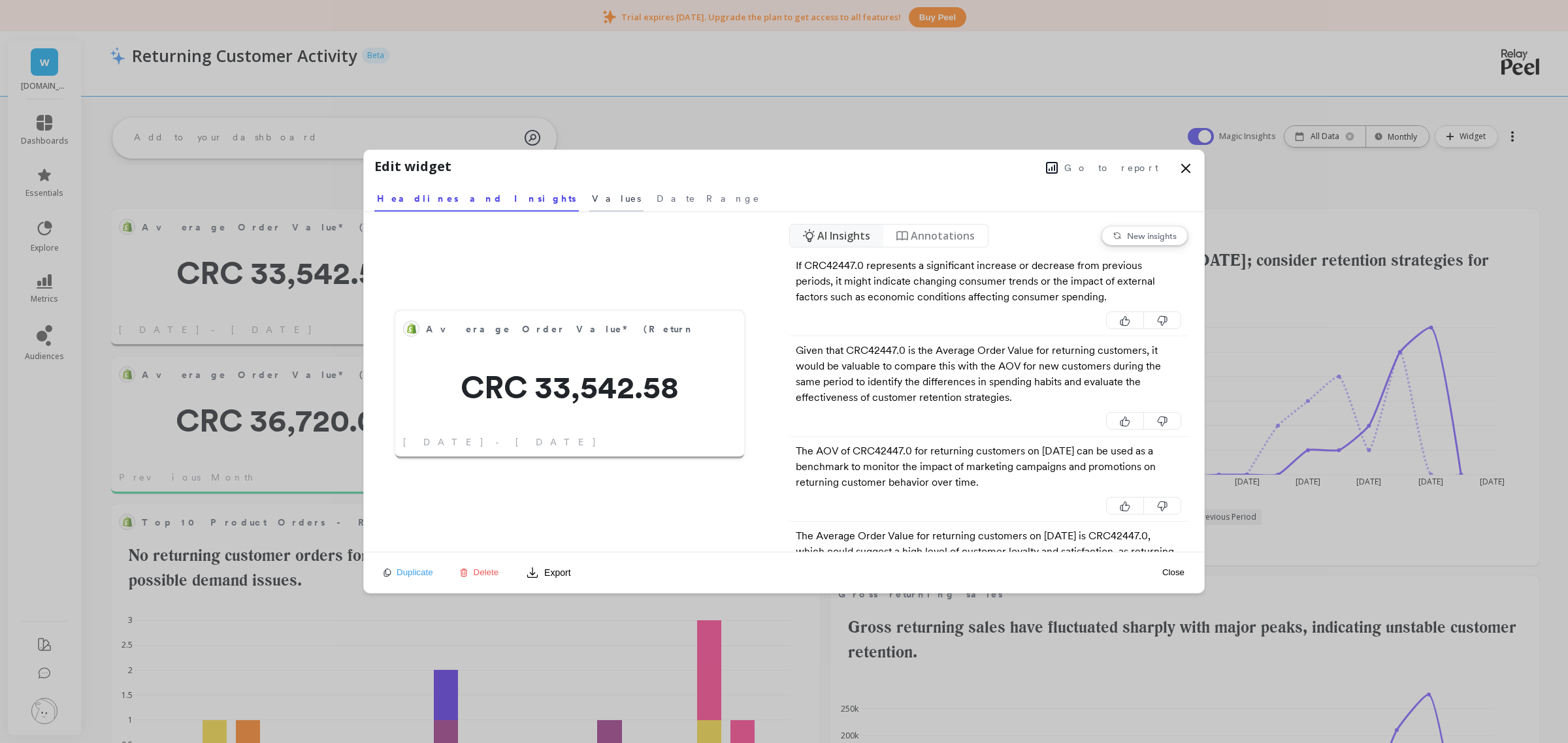
click at [592, 196] on span "Values" at bounding box center [616, 199] width 49 height 13
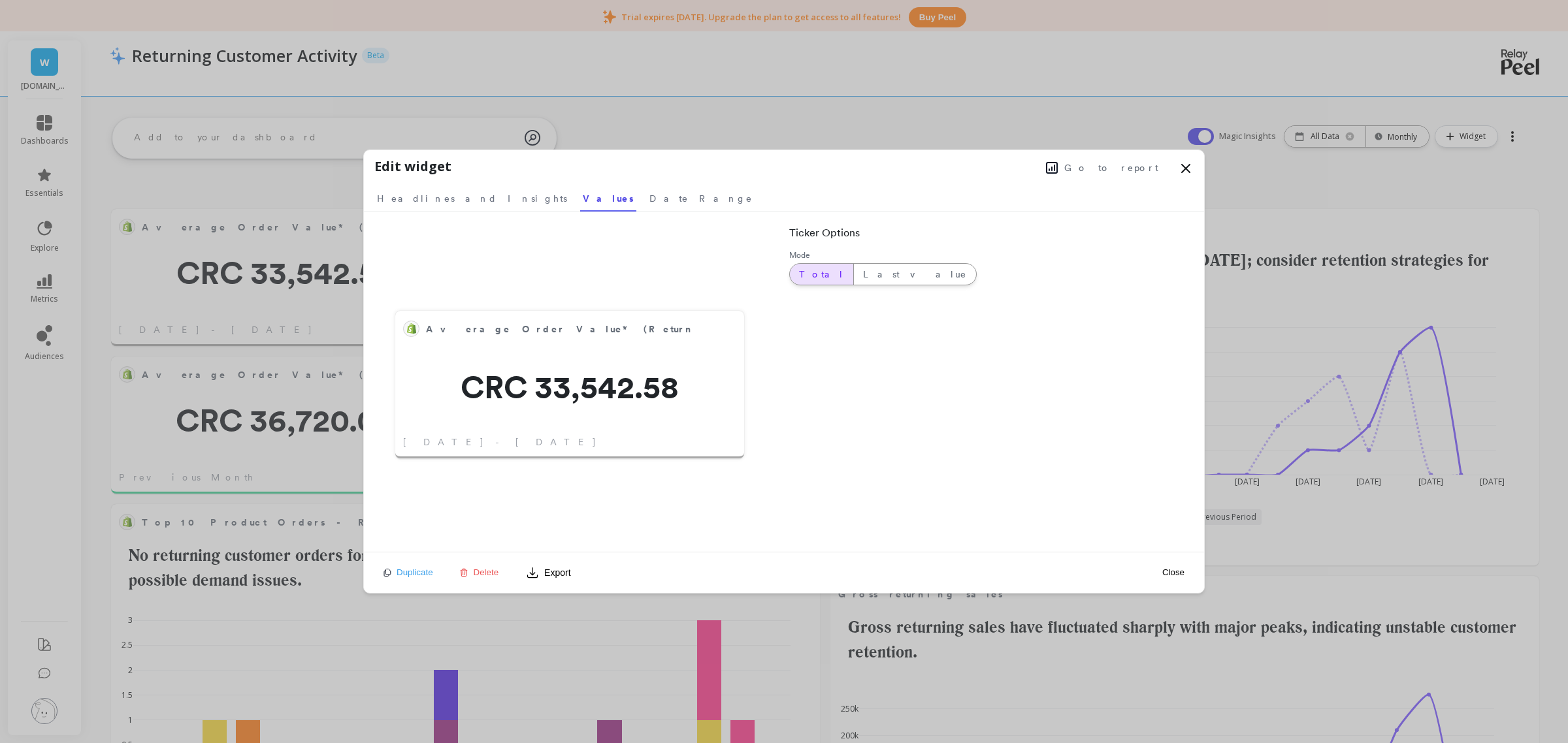
click at [804, 273] on span "Total" at bounding box center [821, 274] width 45 height 13
click at [863, 277] on span "Last value" at bounding box center [915, 274] width 104 height 13
click at [833, 329] on div "Average Order Value* (Returning) CRC 33,542.58 [DATE] - [DATE] Ticker Options M…" at bounding box center [784, 382] width 841 height 340
click at [863, 277] on span "Last value" at bounding box center [915, 274] width 104 height 13
click at [650, 200] on span "Date Range" at bounding box center [701, 199] width 103 height 13
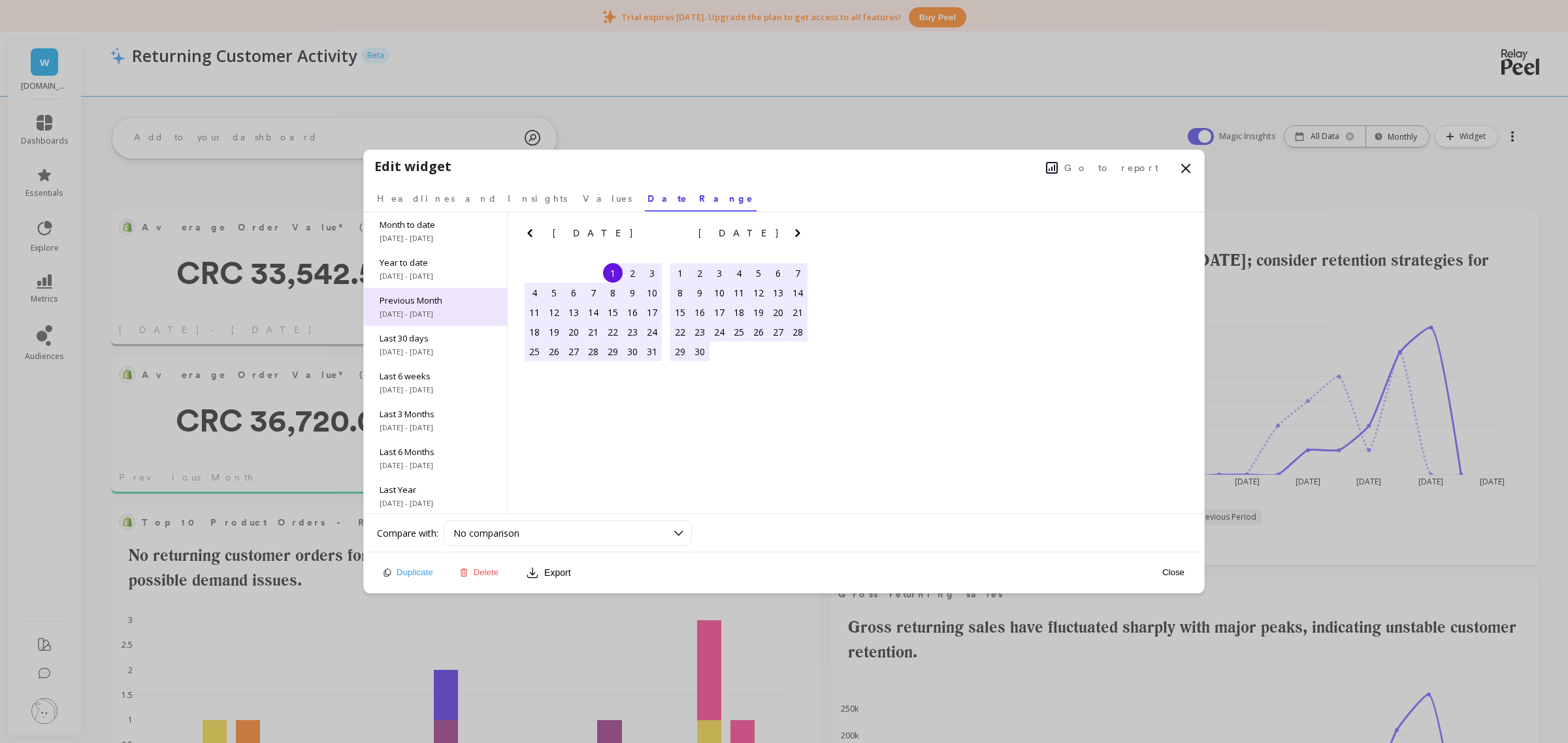
click at [444, 308] on div "Previous Month [DATE] - [DATE]" at bounding box center [436, 306] width 143 height 38
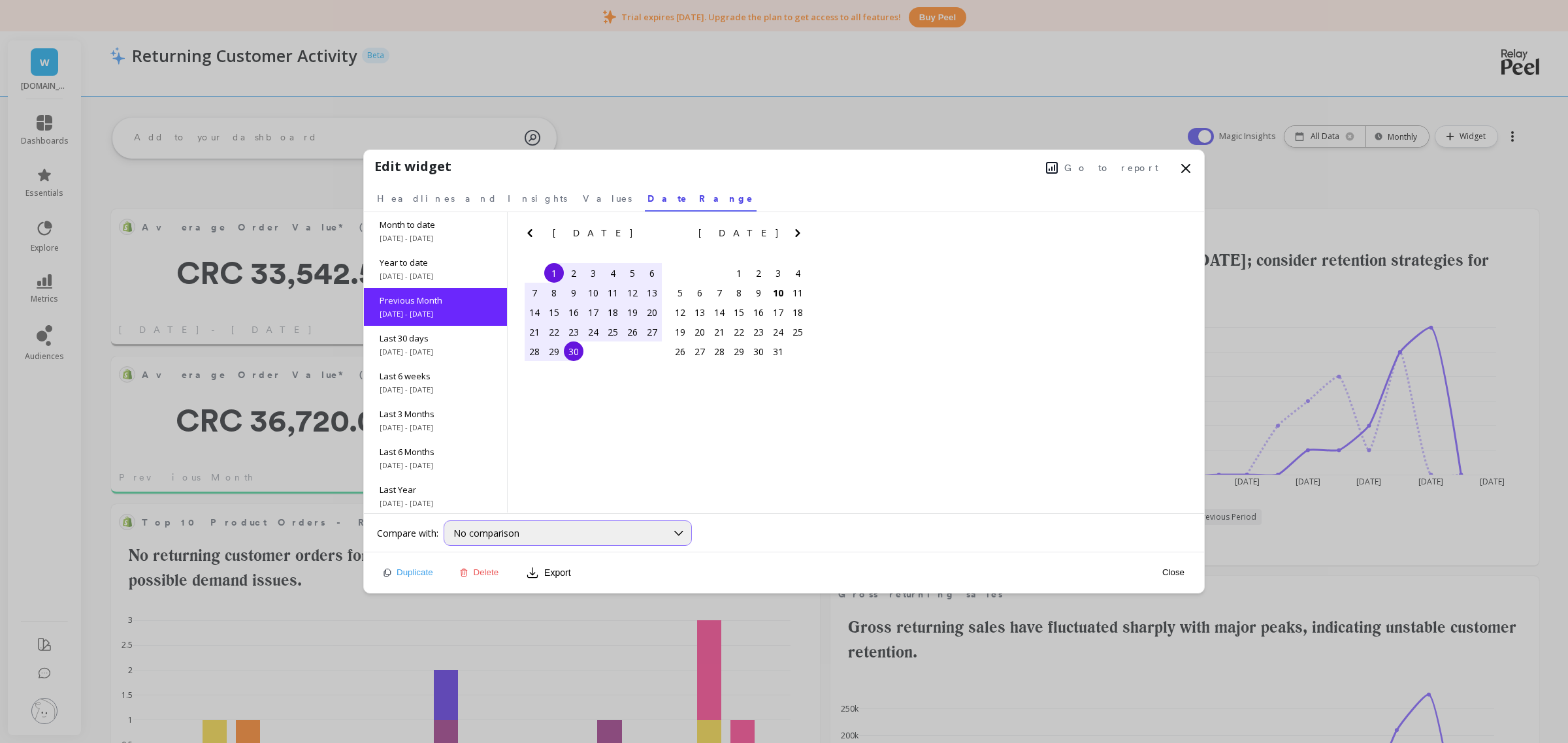
click at [521, 538] on div "No comparison" at bounding box center [560, 532] width 213 height 12
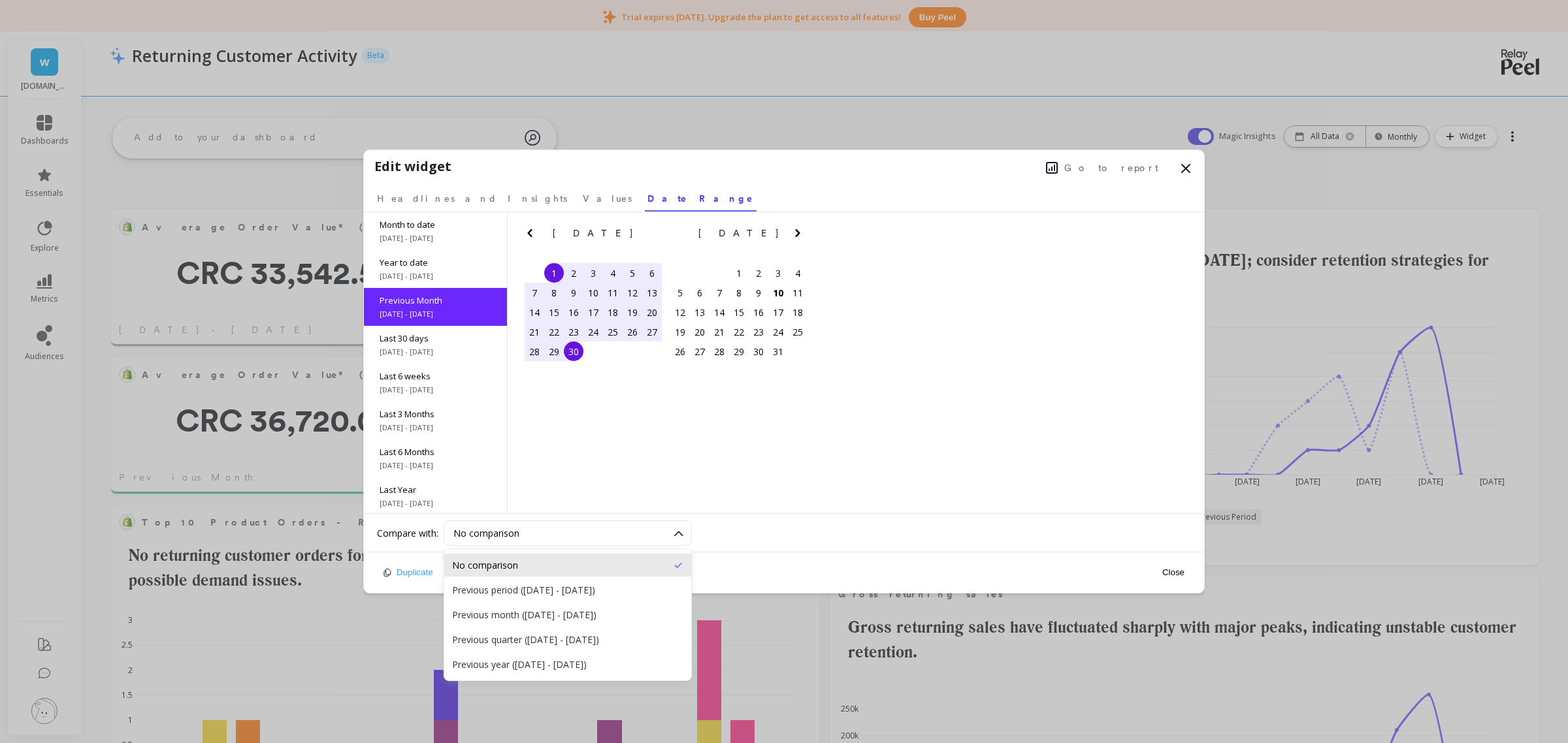
click at [527, 589] on div "Previous period ([DATE] - [DATE])" at bounding box center [568, 589] width 231 height 12
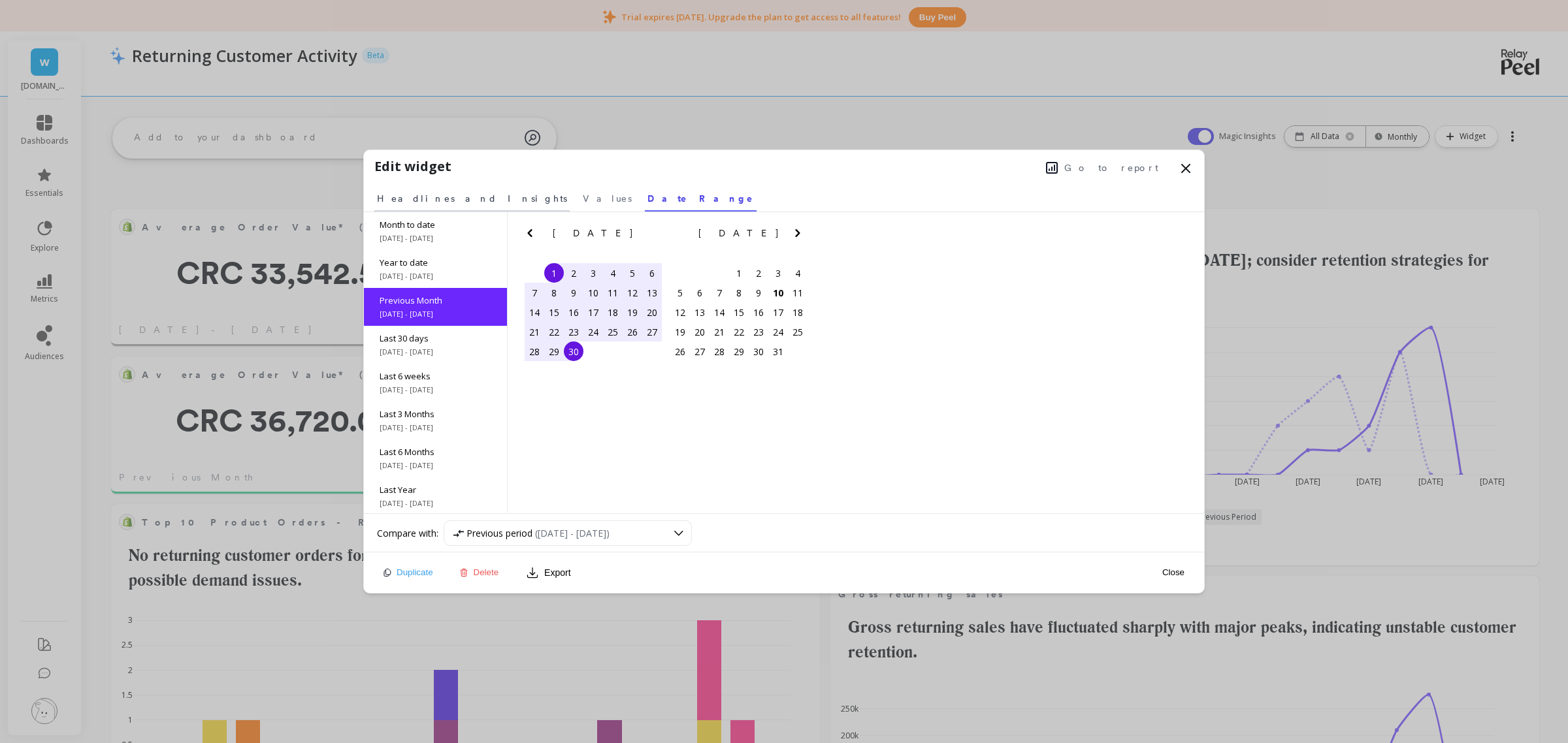
click at [448, 203] on span "Headlines and Insights" at bounding box center [472, 199] width 190 height 13
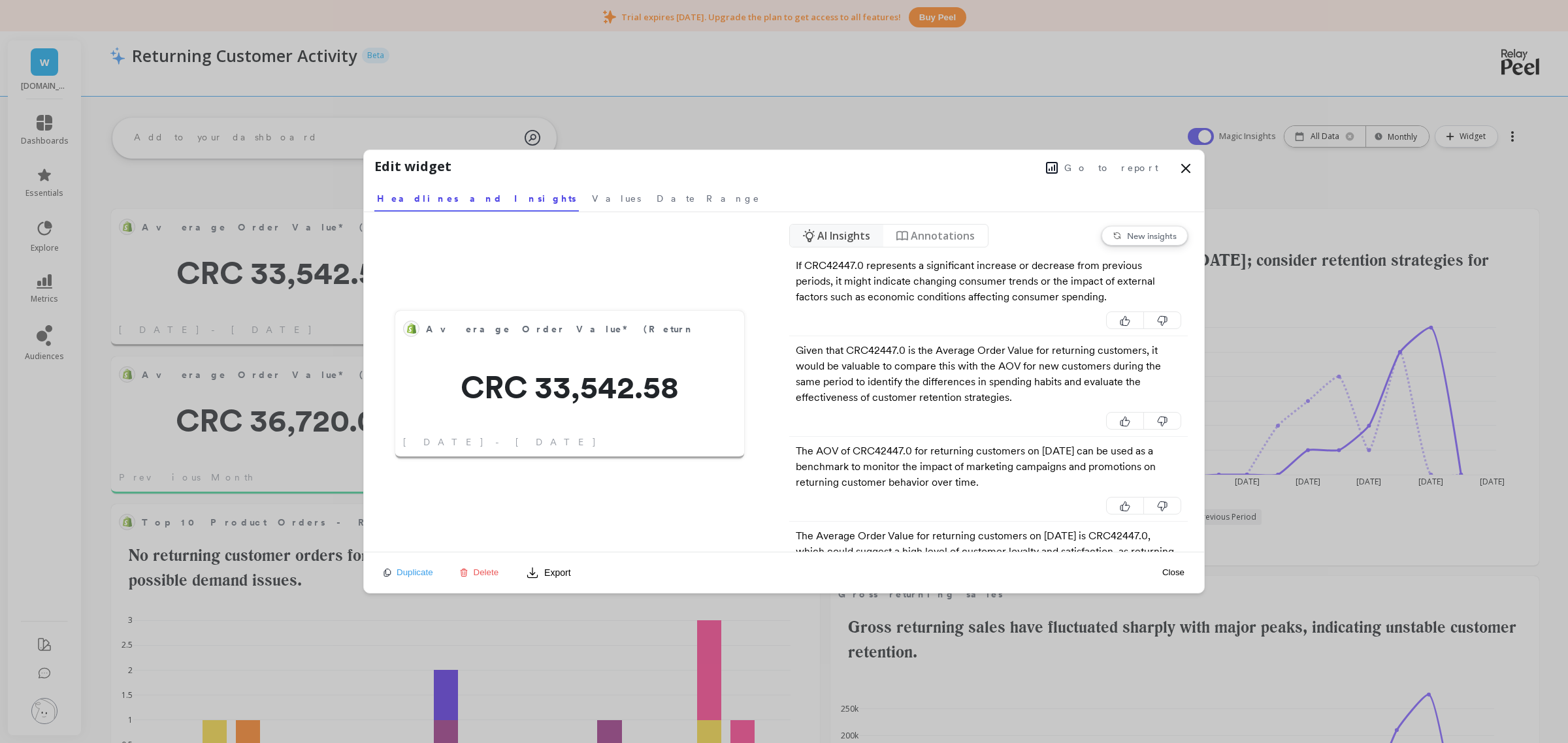
click at [1166, 565] on div "Close" at bounding box center [1173, 572] width 30 height 30
click at [1175, 573] on button "Close" at bounding box center [1173, 572] width 30 height 11
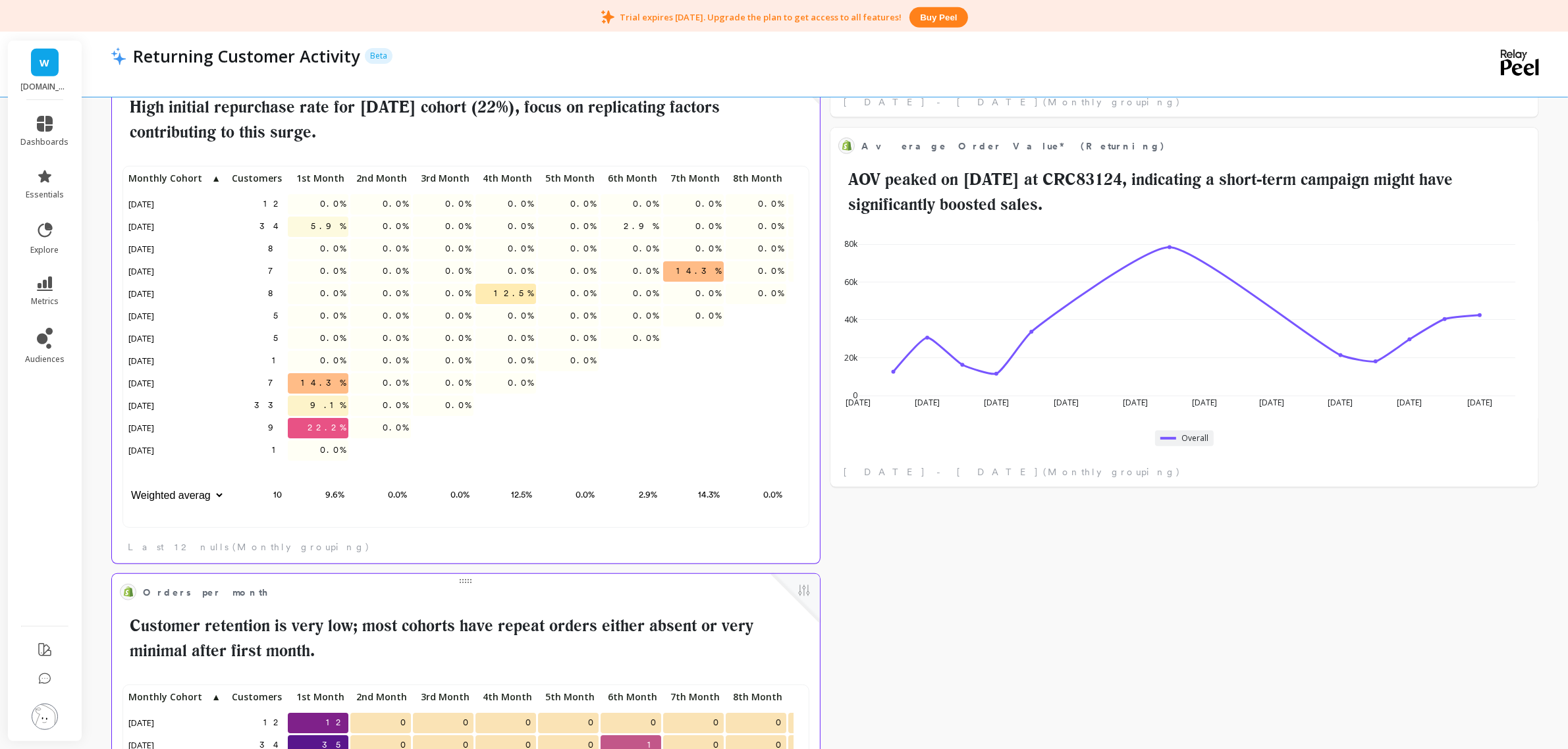
scroll to position [13, 13]
click at [1555, 222] on div "Average Order Value* (Returning) Edit Widget & Insights CRC 33,542.58 Previous …" at bounding box center [825, 234] width 1486 height 1738
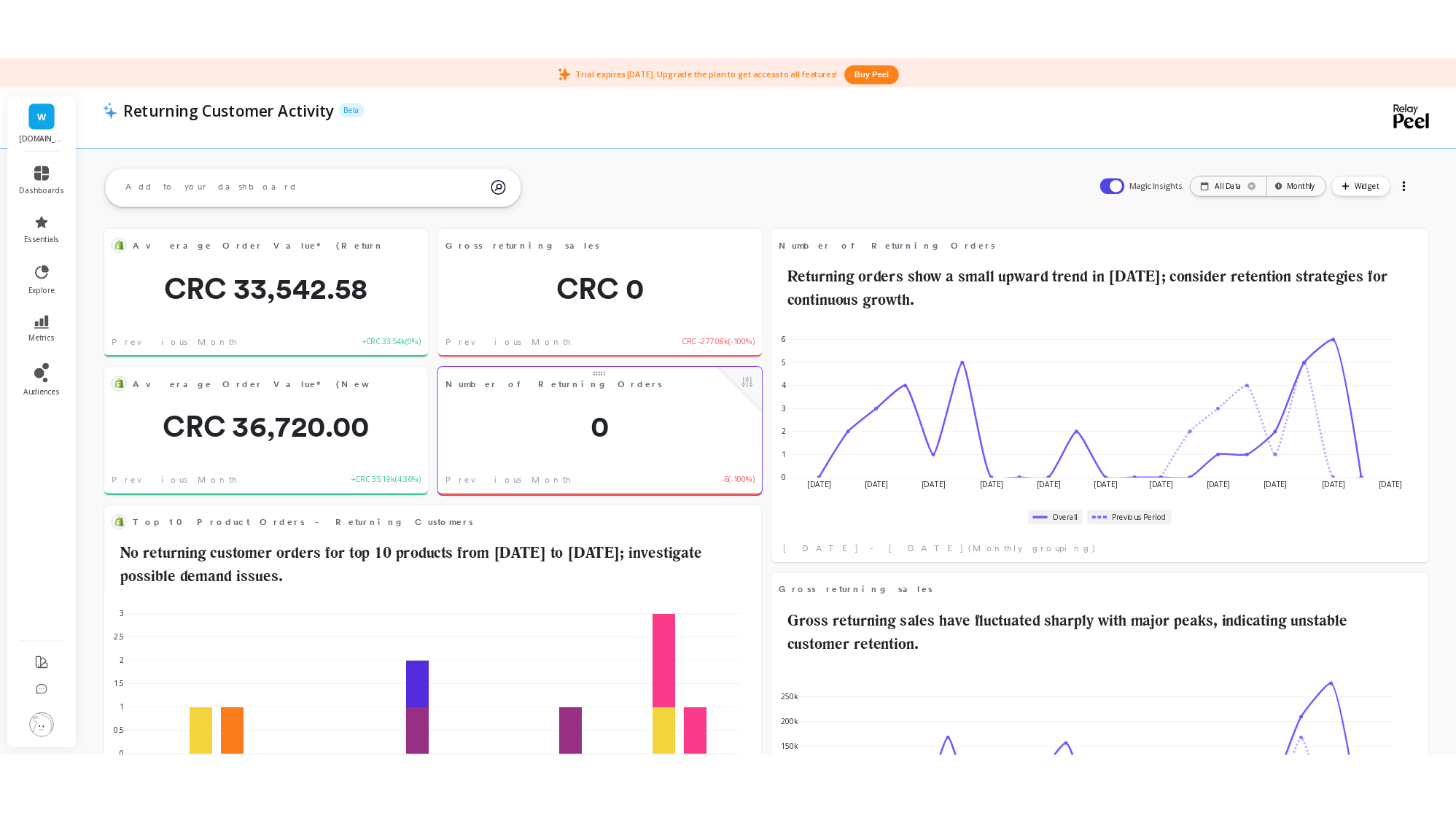
scroll to position [0, 0]
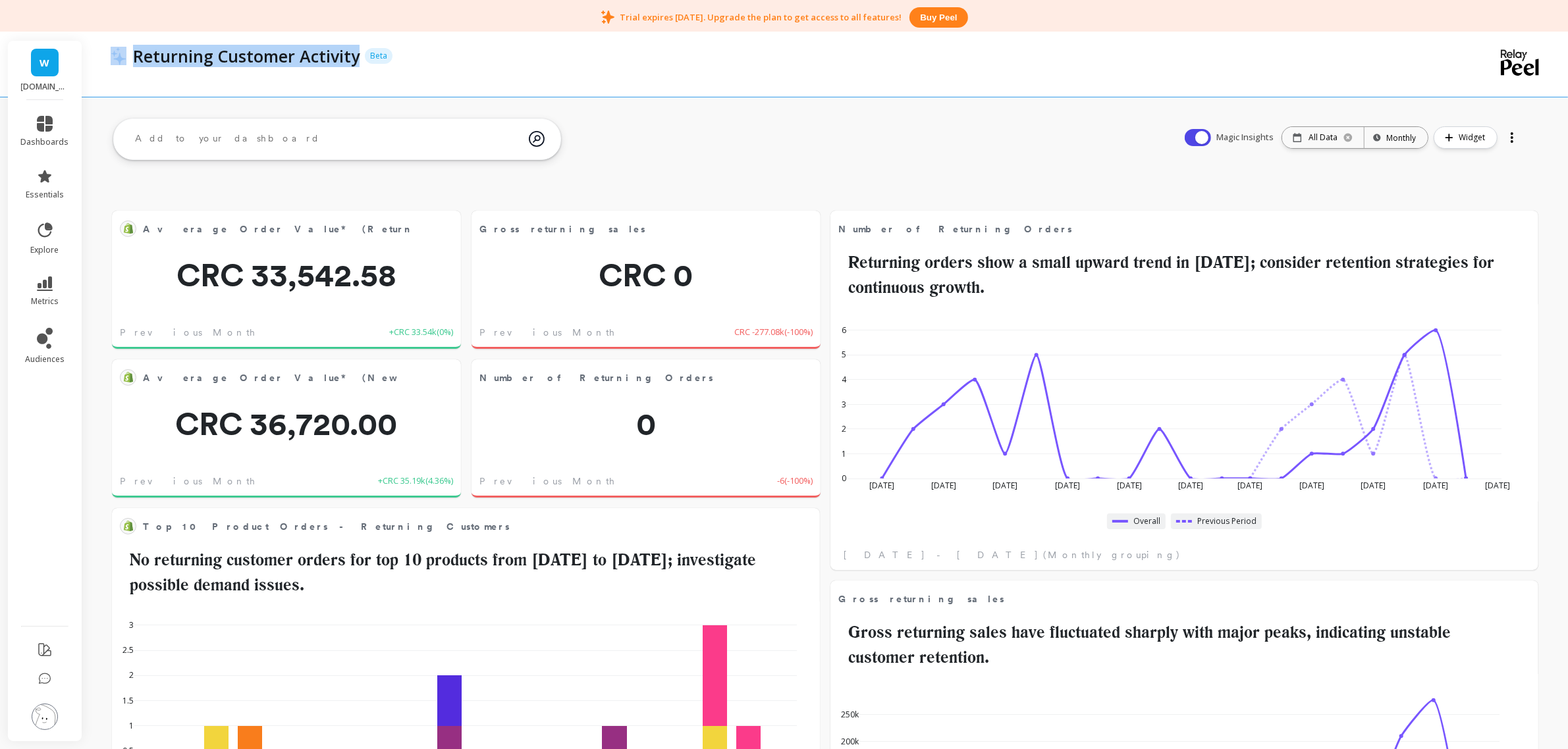
drag, startPoint x: 97, startPoint y: 53, endPoint x: 356, endPoint y: 64, distance: 259.2
click at [356, 64] on div "Returning Customer Activity Beta" at bounding box center [828, 64] width 1476 height 65
copy span "Returning Customer Activity"
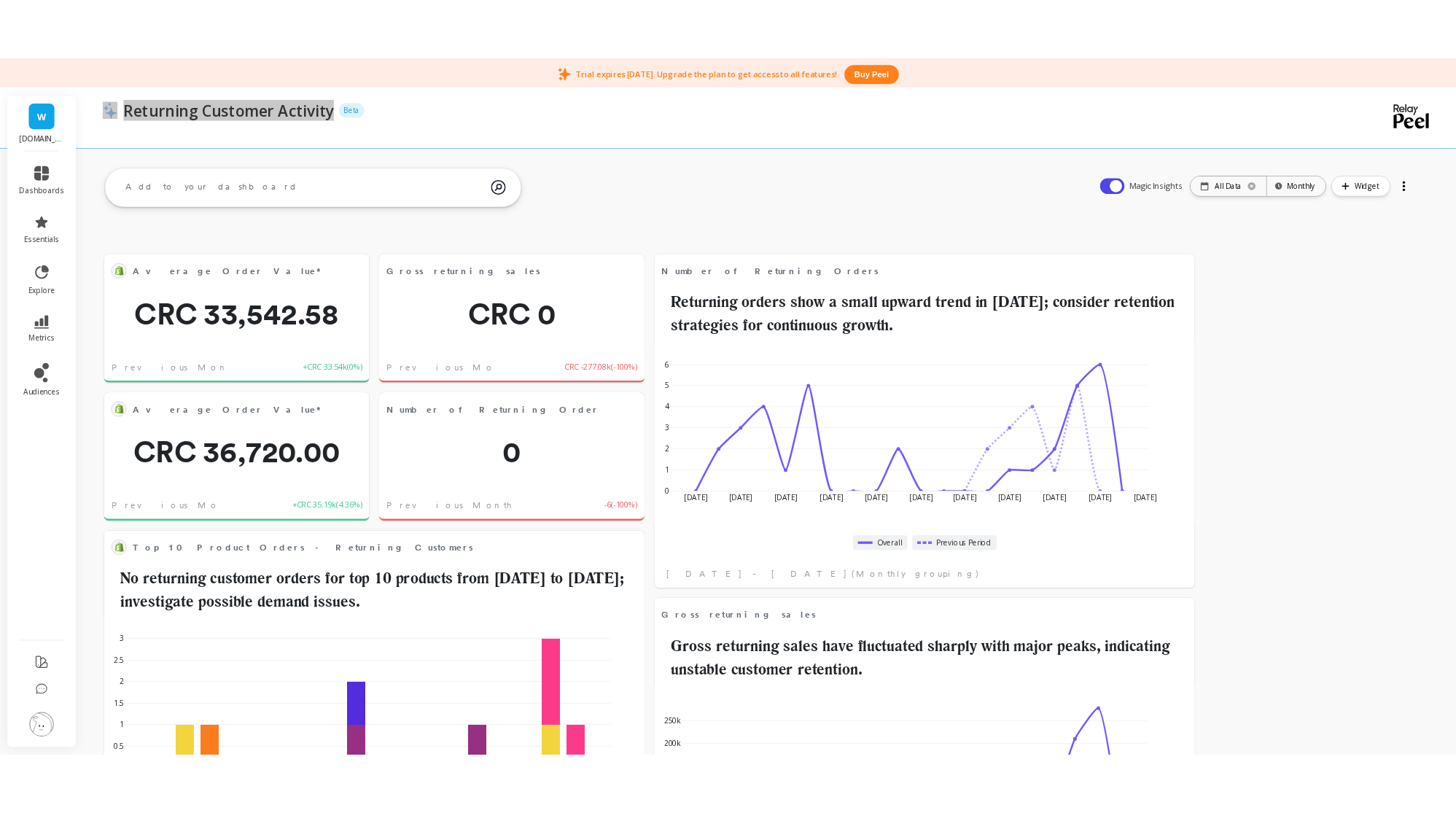
scroll to position [388, 585]
